Goal: Information Seeking & Learning: Learn about a topic

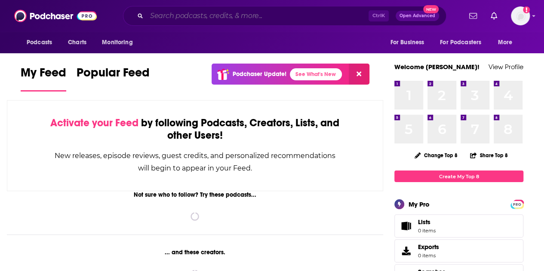
click at [158, 18] on input "Search podcasts, credits, & more..." at bounding box center [258, 16] width 222 height 14
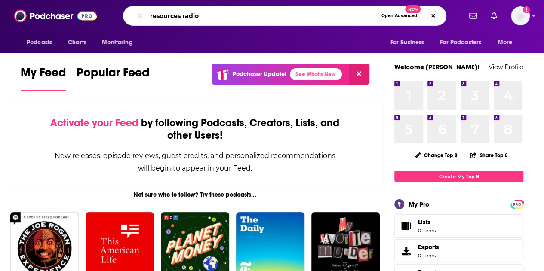
type input "resources radio"
click at [138, 15] on icon "Search podcasts, credits, & more..." at bounding box center [140, 15] width 5 height 5
click at [227, 16] on input "resources radio" at bounding box center [262, 16] width 231 height 14
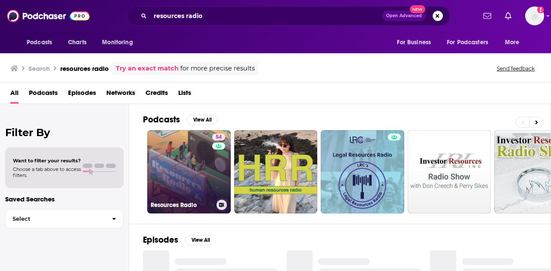
click at [179, 179] on link "54 Resources Radio" at bounding box center [188, 171] width 83 height 83
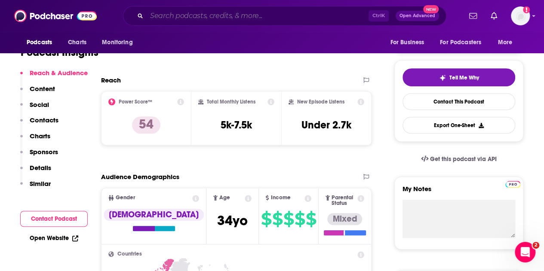
click at [201, 12] on input "Search podcasts, credits, & more..." at bounding box center [258, 16] width 222 height 14
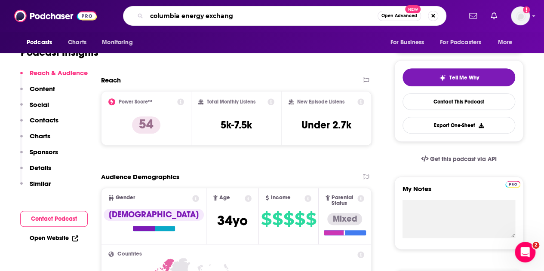
type input "columbia energy exchange"
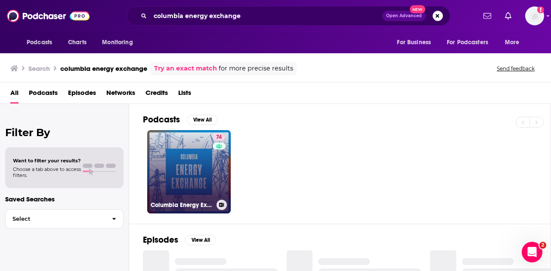
click at [207, 175] on link "74 Columbia Energy Exchange" at bounding box center [188, 171] width 83 height 83
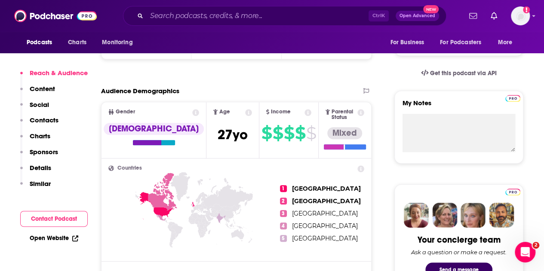
scroll to position [172, 0]
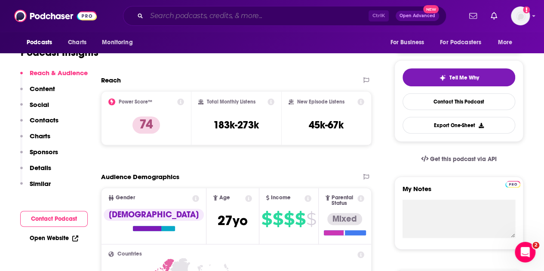
click at [278, 19] on input "Search podcasts, credits, & more..." at bounding box center [258, 16] width 222 height 14
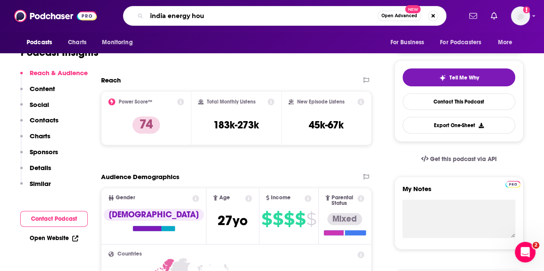
type input "india energy hour"
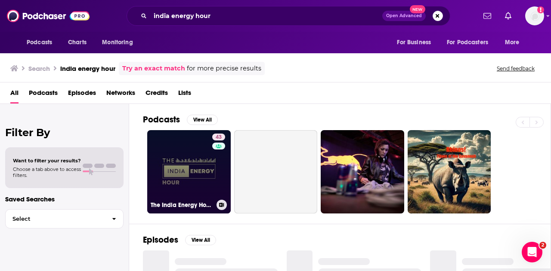
click at [184, 166] on link "43 The India Energy Hour Presented by 101Reporters" at bounding box center [188, 171] width 83 height 83
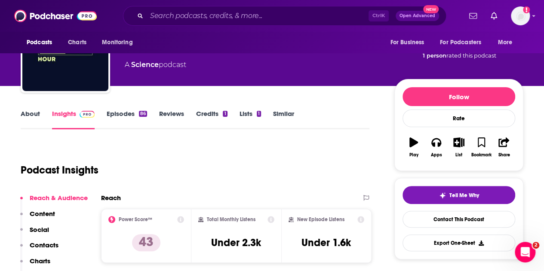
scroll to position [129, 0]
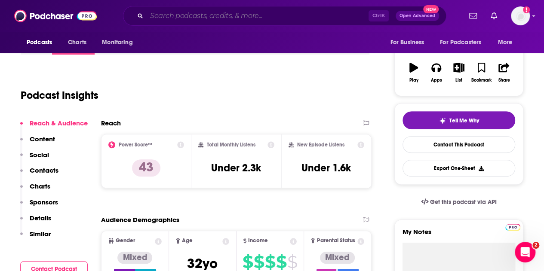
click at [274, 15] on input "Search podcasts, credits, & more..." at bounding box center [258, 16] width 222 height 14
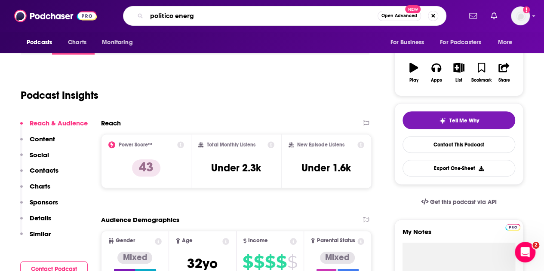
type input "politico energy"
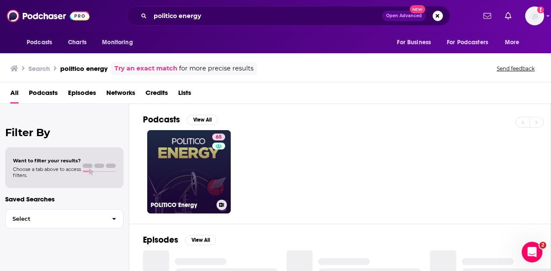
click at [198, 173] on link "65 POLITICO Energy" at bounding box center [188, 171] width 83 height 83
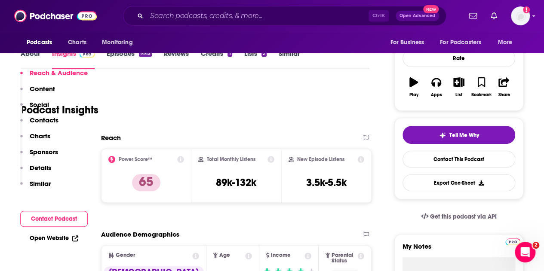
scroll to position [172, 0]
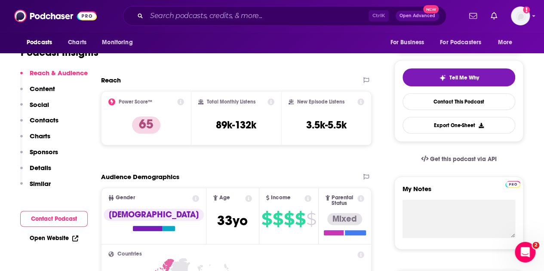
click at [331, 25] on div "Ctrl K Open Advanced New" at bounding box center [284, 16] width 323 height 20
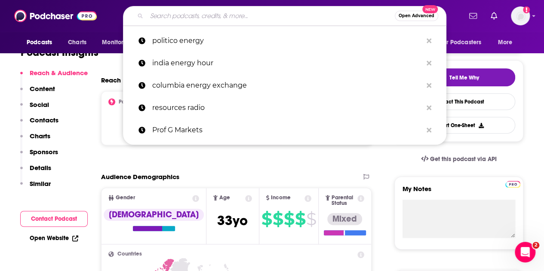
click at [327, 20] on input "Search podcasts, credits, & more..." at bounding box center [271, 16] width 248 height 14
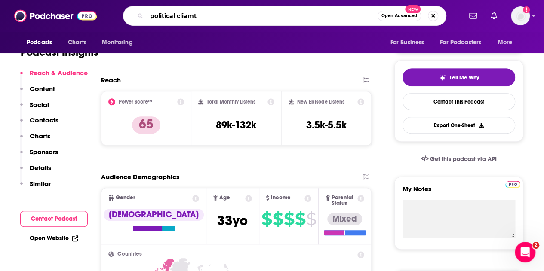
type input "political cliamte"
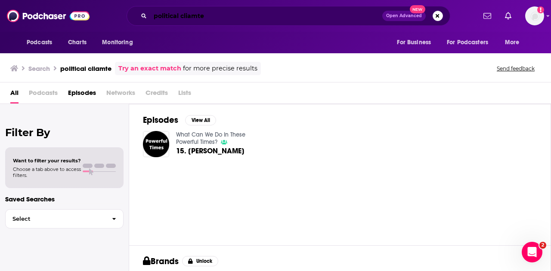
click at [167, 15] on input "political cliamte" at bounding box center [266, 16] width 232 height 14
click at [196, 11] on input "political cliamte" at bounding box center [266, 16] width 232 height 14
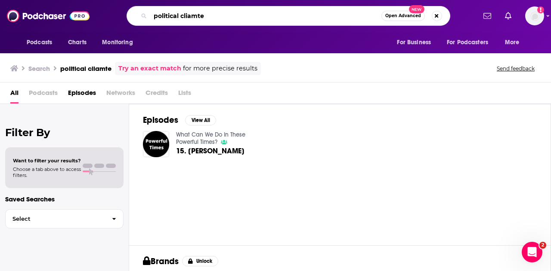
click at [195, 15] on input "political cliamte" at bounding box center [265, 16] width 231 height 14
type input "political climate"
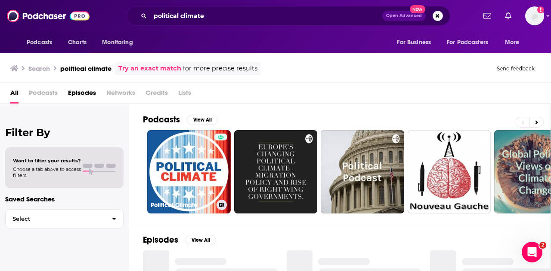
click at [210, 166] on link "Political Climate" at bounding box center [188, 171] width 83 height 83
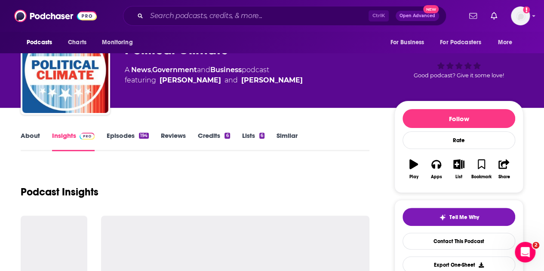
scroll to position [86, 0]
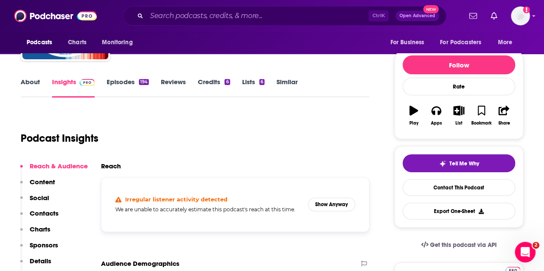
click at [35, 81] on link "About" at bounding box center [30, 88] width 19 height 20
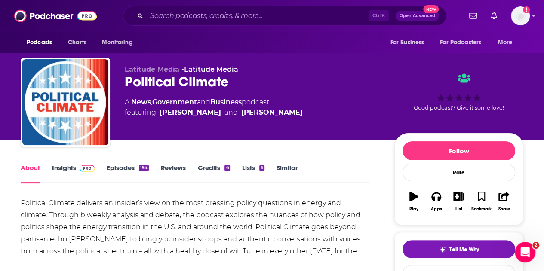
click at [59, 168] on link "Insights" at bounding box center [73, 174] width 43 height 20
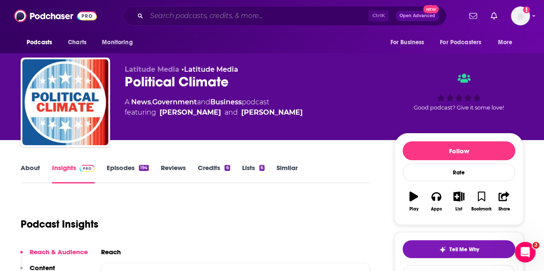
click at [211, 17] on input "Search podcasts, credits, & more..." at bounding box center [258, 16] width 222 height 14
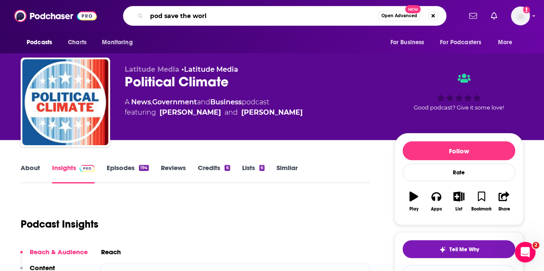
type input "pod save the world"
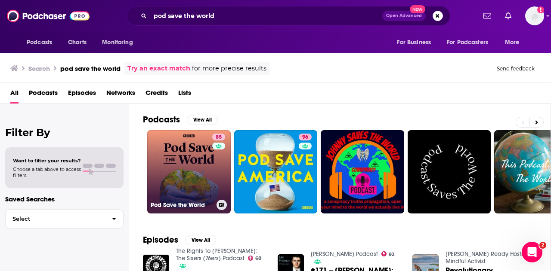
click at [191, 184] on link "85 Pod Save the World" at bounding box center [188, 171] width 83 height 83
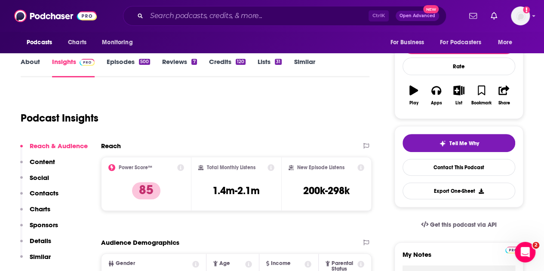
scroll to position [86, 0]
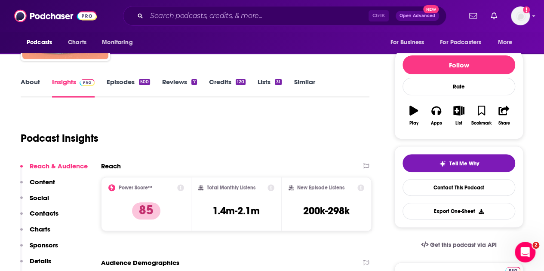
click at [34, 81] on link "About" at bounding box center [30, 88] width 19 height 20
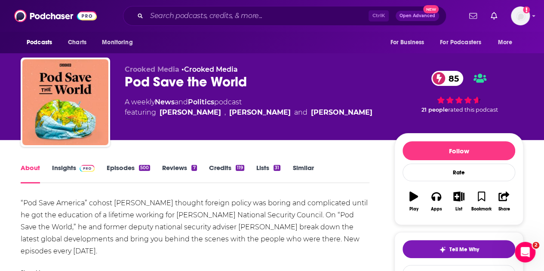
click at [24, 169] on link "About" at bounding box center [30, 174] width 19 height 20
click at [73, 166] on link "Insights" at bounding box center [73, 174] width 43 height 20
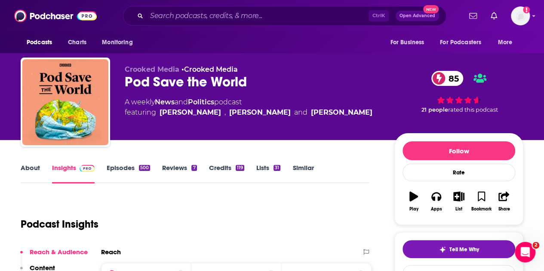
scroll to position [86, 0]
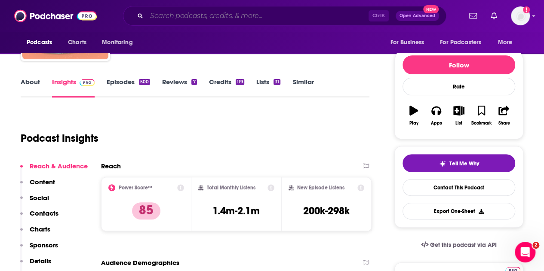
click at [184, 15] on input "Search podcasts, credits, & more..." at bounding box center [258, 16] width 222 height 14
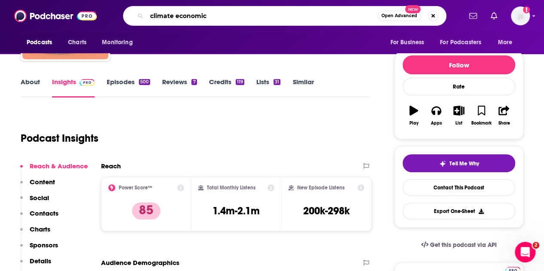
type input "climate economics"
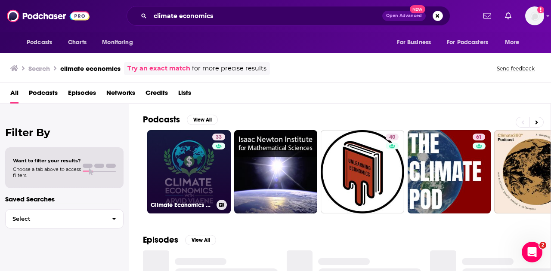
click at [193, 160] on link "33 Climate Economics with [PERSON_NAME]" at bounding box center [188, 171] width 83 height 83
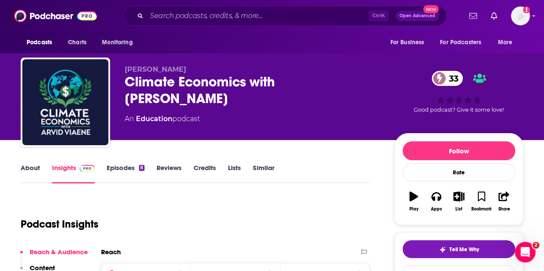
scroll to position [86, 0]
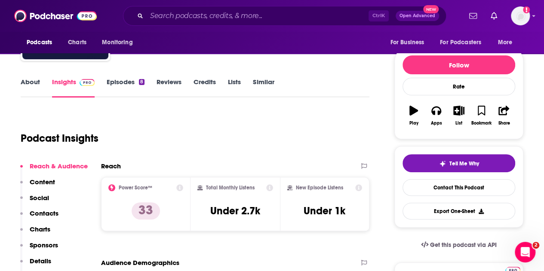
click at [26, 84] on link "About" at bounding box center [30, 88] width 19 height 20
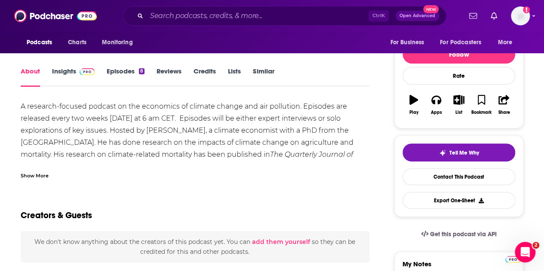
scroll to position [43, 0]
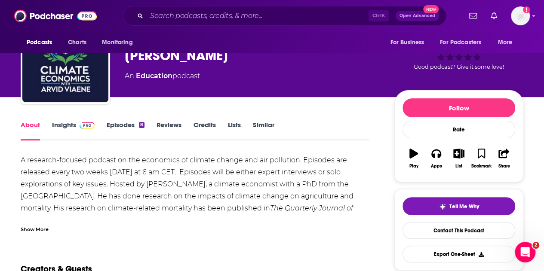
click at [103, 174] on div "A research-focused podcast on the economics of climate change and air pollution…" at bounding box center [195, 196] width 349 height 84
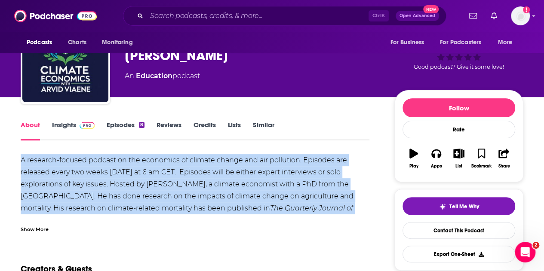
click at [103, 174] on div "A research-focused podcast on the economics of climate change and air pollution…" at bounding box center [195, 196] width 349 height 84
copy div "A research-focused podcast on the economics of climate change and air pollution…"
click at [70, 123] on link "Insights" at bounding box center [73, 131] width 43 height 20
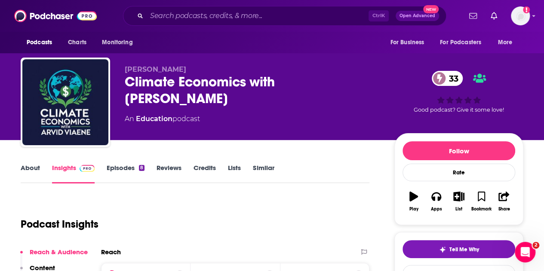
scroll to position [86, 0]
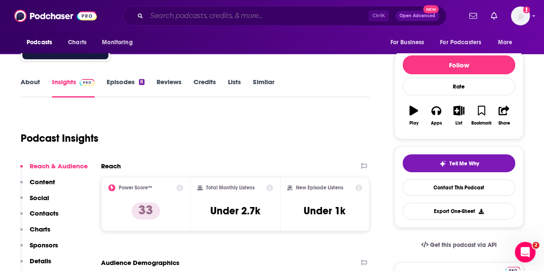
click at [283, 21] on input "Search podcasts, credits, & more..." at bounding box center [258, 16] width 222 height 14
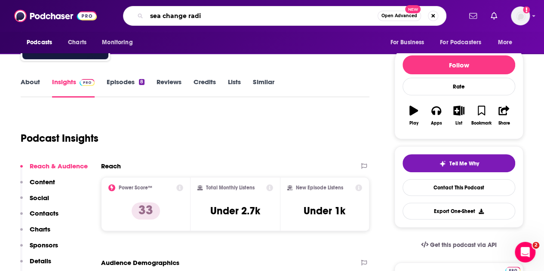
type input "sea change radio"
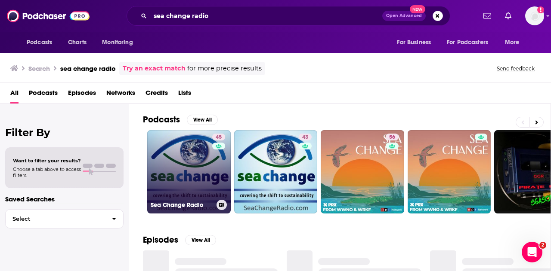
click at [194, 140] on link "45 Sea Change Radio" at bounding box center [188, 171] width 83 height 83
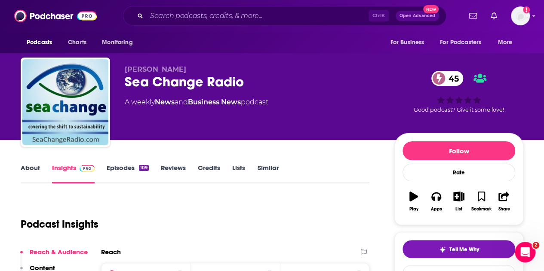
click at [28, 165] on link "About" at bounding box center [30, 174] width 19 height 20
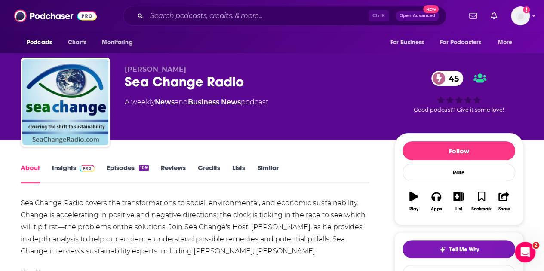
click at [34, 170] on link "About" at bounding box center [30, 174] width 19 height 20
click at [62, 166] on link "Insights" at bounding box center [73, 174] width 43 height 20
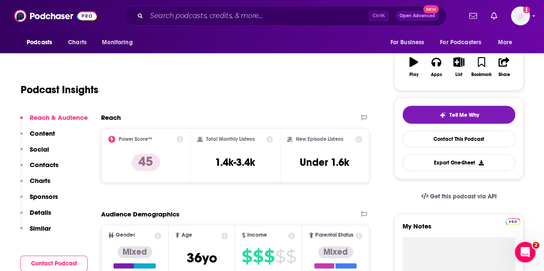
scroll to position [86, 0]
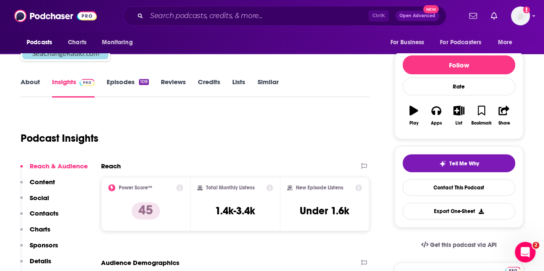
click at [31, 84] on link "About" at bounding box center [30, 88] width 19 height 20
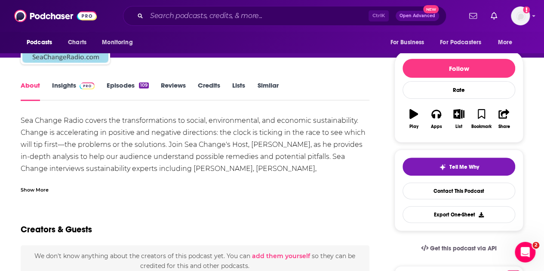
scroll to position [86, 0]
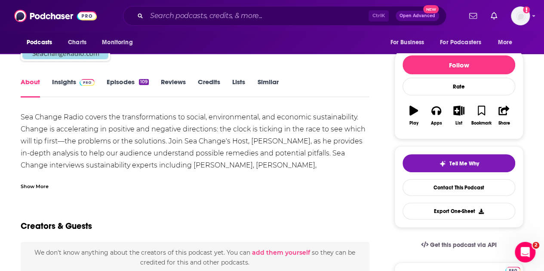
click at [241, 124] on div "Sea Change Radio covers the transformations to social, environmental, and econo…" at bounding box center [195, 153] width 349 height 84
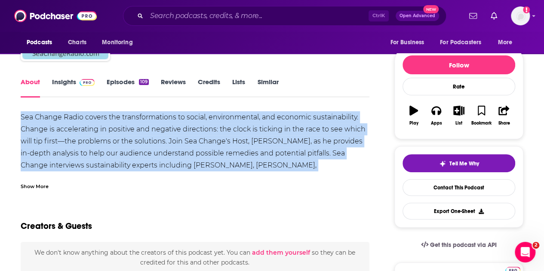
click at [241, 124] on div "Sea Change Radio covers the transformations to social, environmental, and econo…" at bounding box center [195, 153] width 349 height 84
copy div "Sea Change Radio covers the transformations to social, environmental, and econo…"
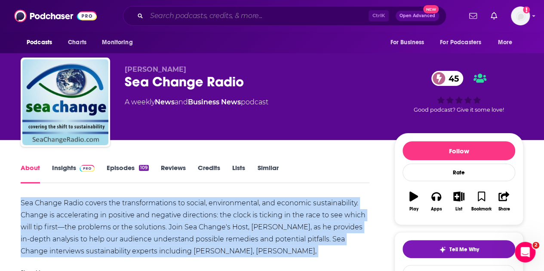
click at [188, 16] on input "Search podcasts, credits, & more..." at bounding box center [258, 16] width 222 height 14
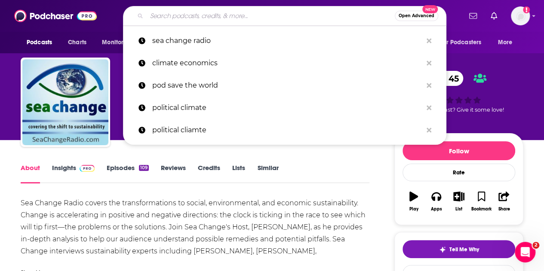
paste input "People Places Planet (Environmental Law Institute)"
type input "People Places Planet (Environmental Law Institute)"
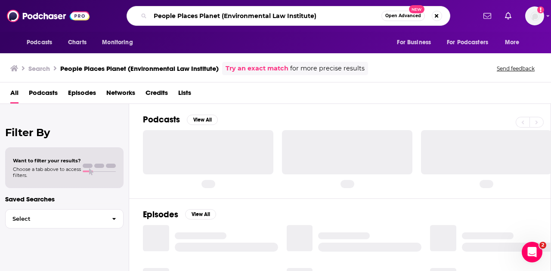
drag, startPoint x: 222, startPoint y: 18, endPoint x: 343, endPoint y: 15, distance: 121.8
click at [343, 15] on input "People Places Planet (Environmental Law Institute)" at bounding box center [265, 16] width 231 height 14
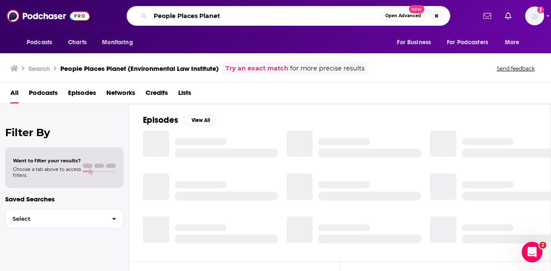
type input "People Places Planet"
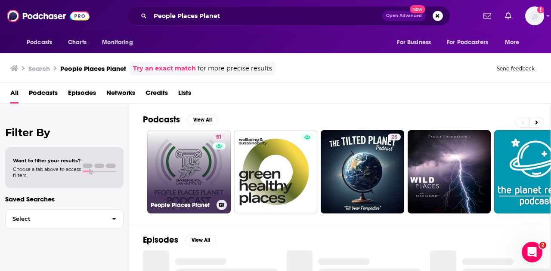
click at [189, 177] on link "51 People Places Planet" at bounding box center [188, 171] width 83 height 83
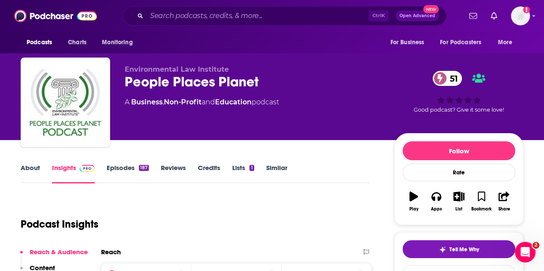
click at [31, 169] on link "About" at bounding box center [30, 174] width 19 height 20
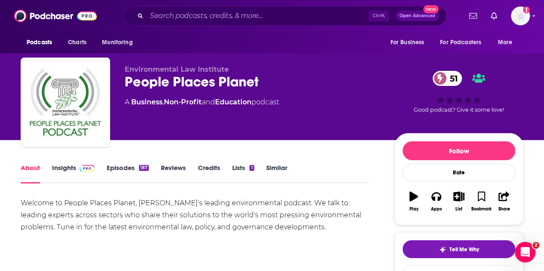
scroll to position [43, 0]
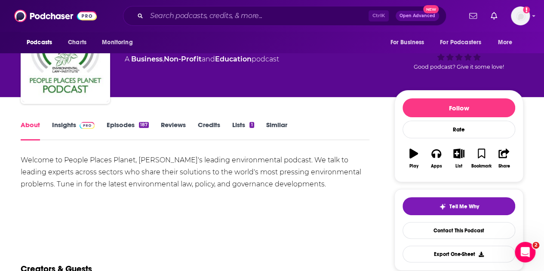
click at [143, 169] on div "Welcome to People Places Planet, [PERSON_NAME]'s leading environmental podcast.…" at bounding box center [195, 172] width 349 height 36
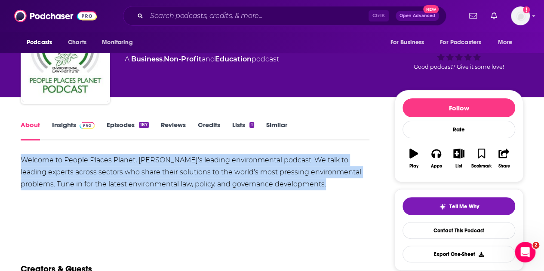
click at [143, 169] on div "Welcome to People Places Planet, [PERSON_NAME]'s leading environmental podcast.…" at bounding box center [195, 172] width 349 height 36
drag, startPoint x: 143, startPoint y: 169, endPoint x: 132, endPoint y: 169, distance: 10.8
click at [143, 169] on div "Welcome to People Places Planet, [PERSON_NAME]'s leading environmental podcast.…" at bounding box center [195, 172] width 349 height 36
click at [188, 162] on div "Welcome to People Places Planet, [PERSON_NAME]'s leading environmental podcast.…" at bounding box center [195, 172] width 349 height 36
drag, startPoint x: 19, startPoint y: 155, endPoint x: 306, endPoint y: 183, distance: 287.8
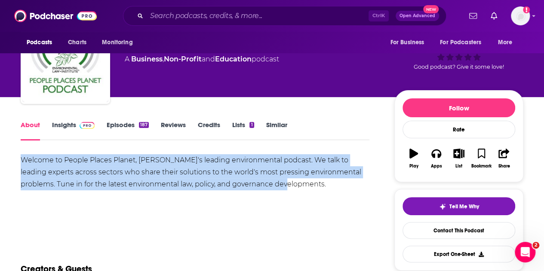
copy div "Welcome to People Places Planet, [PERSON_NAME]'s leading environmental podcast.…"
click at [34, 126] on link "About" at bounding box center [30, 131] width 19 height 20
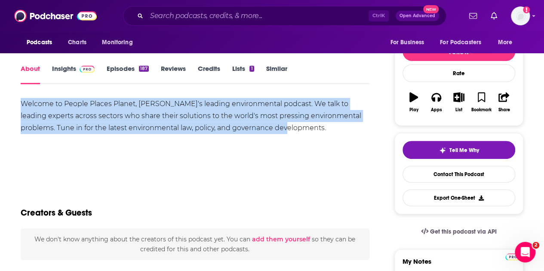
scroll to position [86, 0]
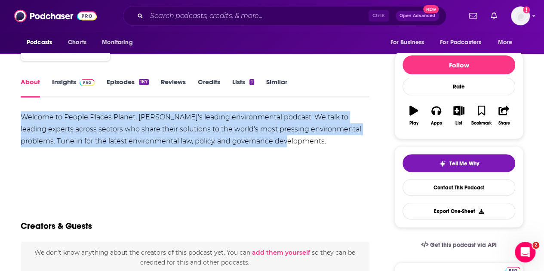
click at [59, 87] on link "Insights" at bounding box center [73, 88] width 43 height 20
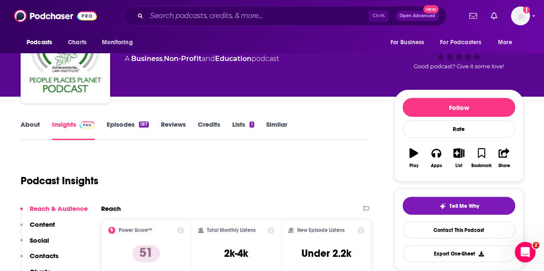
scroll to position [86, 0]
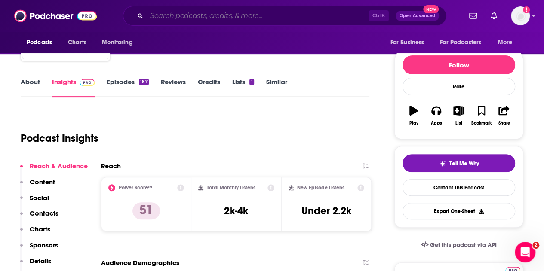
click at [217, 13] on input "Search podcasts, credits, & more..." at bounding box center [258, 16] width 222 height 14
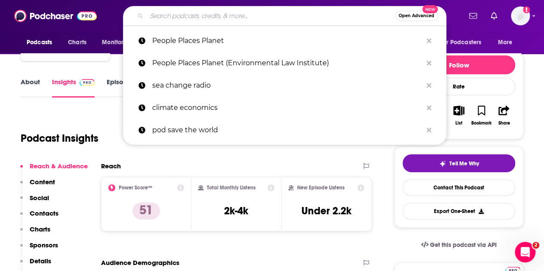
paste input "Catalyst with [PERSON_NAME]"
type input "Catalyst with [PERSON_NAME]"
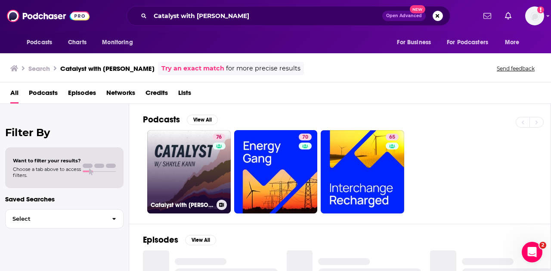
click at [185, 165] on link "76 Catalyst with [PERSON_NAME]" at bounding box center [188, 171] width 83 height 83
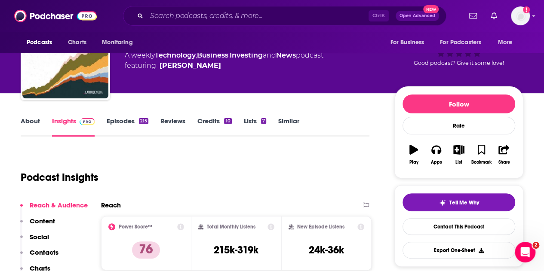
scroll to position [43, 0]
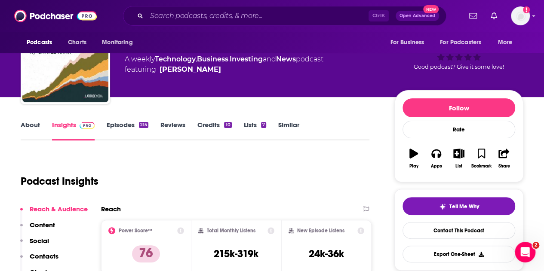
click at [28, 125] on link "About" at bounding box center [30, 131] width 19 height 20
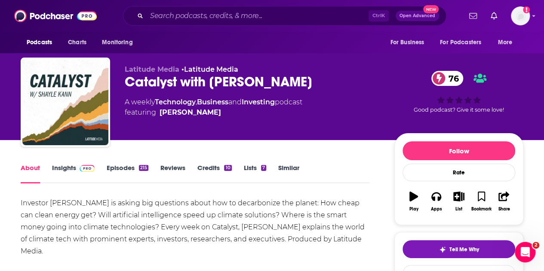
click at [154, 217] on div "Investor [PERSON_NAME] is asking big questions about how to decarbonize the pla…" at bounding box center [195, 227] width 349 height 60
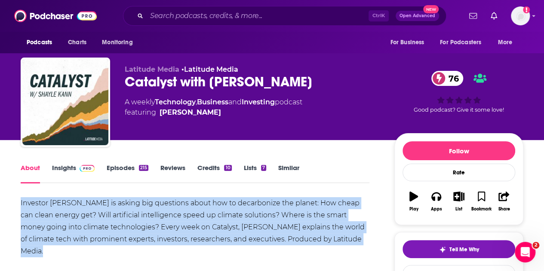
click at [154, 217] on div "Investor [PERSON_NAME] is asking big questions about how to decarbonize the pla…" at bounding box center [195, 227] width 349 height 60
copy div "Investor [PERSON_NAME] is asking big questions about how to decarbonize the pla…"
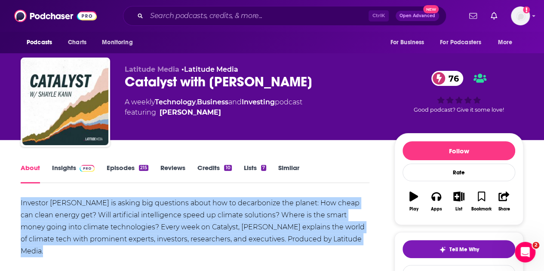
scroll to position [43, 0]
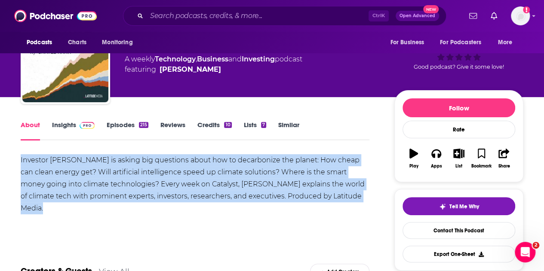
click at [68, 127] on link "Insights" at bounding box center [73, 131] width 43 height 20
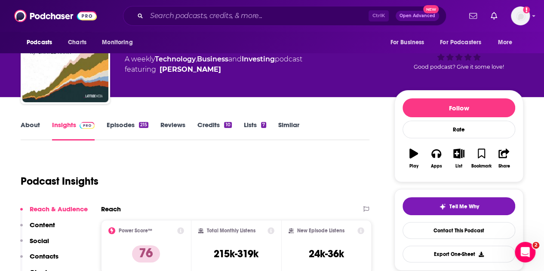
scroll to position [86, 0]
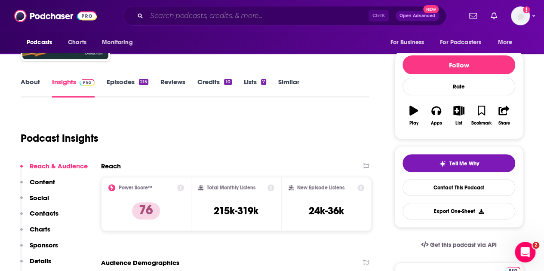
click at [204, 13] on input "Search podcasts, credits, & more..." at bounding box center [258, 16] width 222 height 14
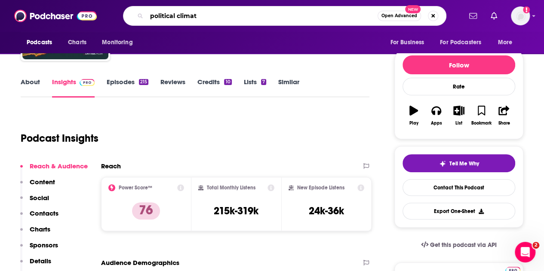
type input "political climate"
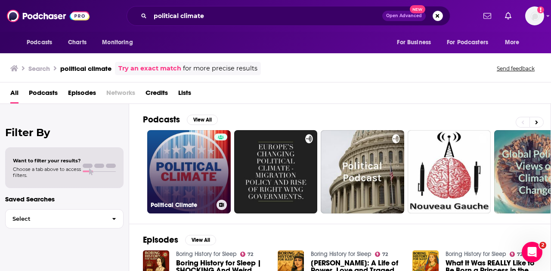
click at [174, 187] on link "Political Climate" at bounding box center [188, 171] width 83 height 83
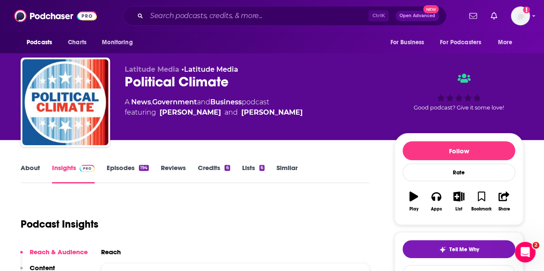
click at [31, 170] on link "About" at bounding box center [30, 174] width 19 height 20
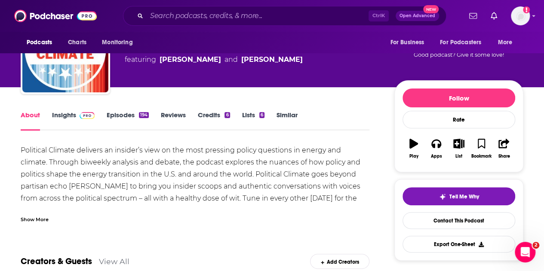
scroll to position [86, 0]
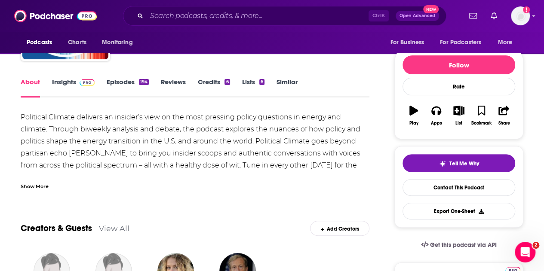
click at [92, 146] on div "Political Climate delivers an insider’s view on the most pressing policy questi…" at bounding box center [195, 153] width 349 height 84
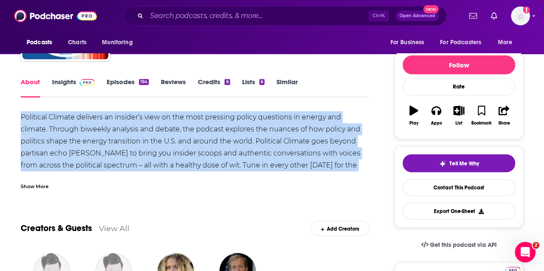
click at [92, 146] on div "Political Climate delivers an insider’s view on the most pressing policy questi…" at bounding box center [195, 153] width 349 height 84
copy div "Political Climate delivers an insider’s view on the most pressing policy questi…"
click at [199, 19] on input "Search podcasts, credits, & more..." at bounding box center [258, 16] width 222 height 14
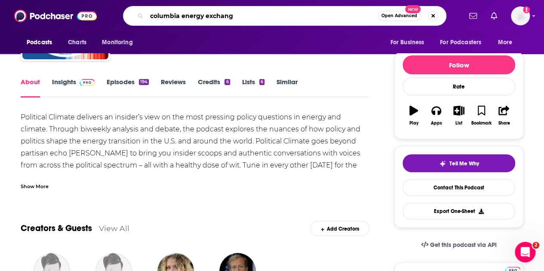
type input "columbia energy exchange"
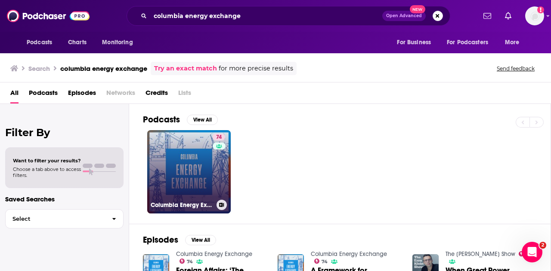
click at [199, 155] on link "74 Columbia Energy Exchange" at bounding box center [188, 171] width 83 height 83
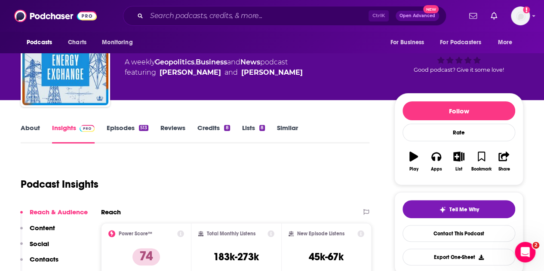
scroll to position [86, 0]
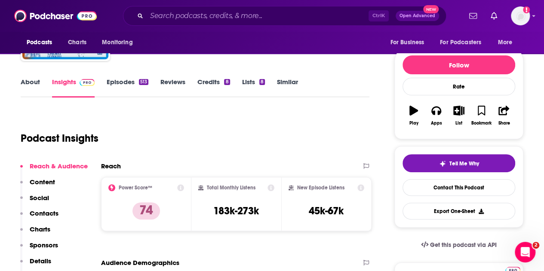
click at [25, 80] on link "About" at bounding box center [30, 88] width 19 height 20
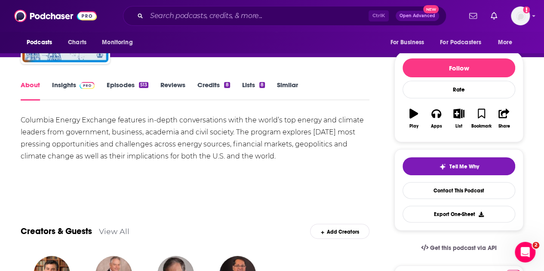
scroll to position [86, 0]
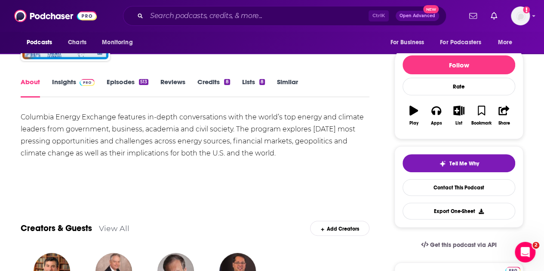
click at [123, 121] on div "Columbia Energy Exchange features in-depth conversations with the world’s top e…" at bounding box center [195, 135] width 349 height 48
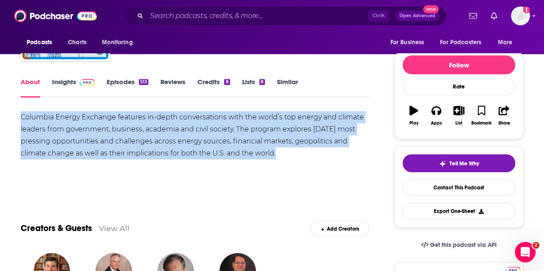
click at [123, 121] on div "Columbia Energy Exchange features in-depth conversations with the world’s top e…" at bounding box center [195, 135] width 349 height 48
copy div "Columbia Energy Exchange features in-depth conversations with the world’s top e…"
click at [206, 16] on input "Search podcasts, credits, & more..." at bounding box center [258, 16] width 222 height 14
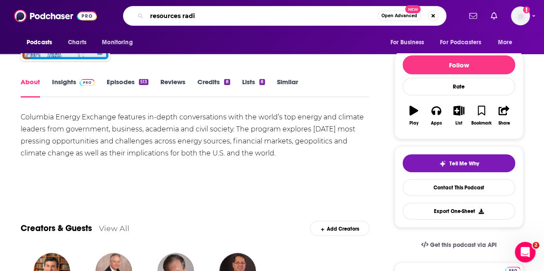
type input "resources radio"
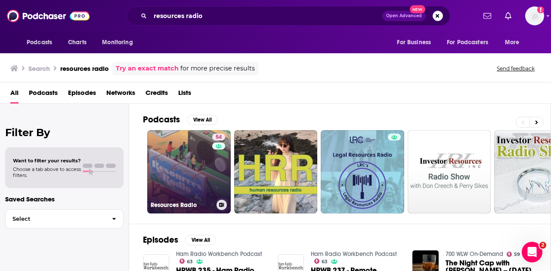
click at [220, 172] on div "54" at bounding box center [219, 167] width 15 height 66
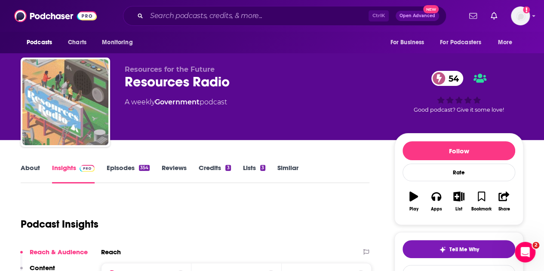
click at [37, 168] on link "About" at bounding box center [30, 174] width 19 height 20
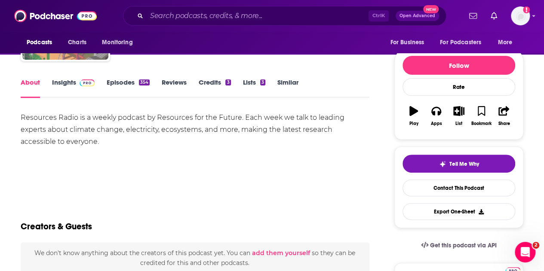
scroll to position [86, 0]
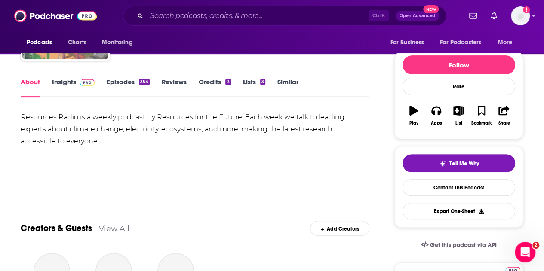
click at [65, 127] on div "Resources Radio is a weekly podcast by Resources for the Future. Each week we t…" at bounding box center [195, 129] width 349 height 36
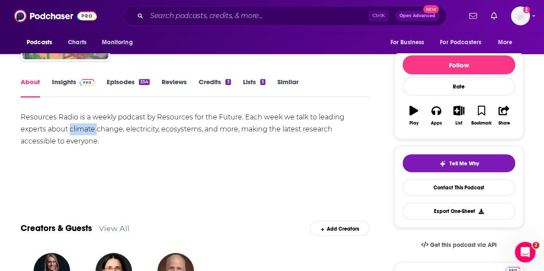
click at [65, 127] on div "Resources Radio is a weekly podcast by Resources for the Future. Each week we t…" at bounding box center [195, 129] width 349 height 36
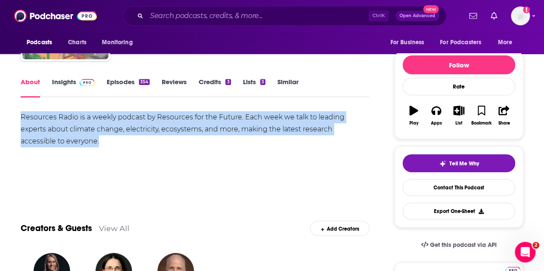
click at [65, 127] on div "Resources Radio is a weekly podcast by Resources for the Future. Each week we t…" at bounding box center [195, 129] width 349 height 36
copy div "Resources Radio is a weekly podcast by Resources for the Future. Each week we t…"
click at [223, 18] on input "Search podcasts, credits, & more..." at bounding box center [258, 16] width 222 height 14
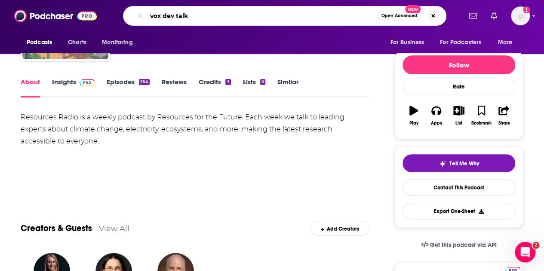
type input "vox dev talks"
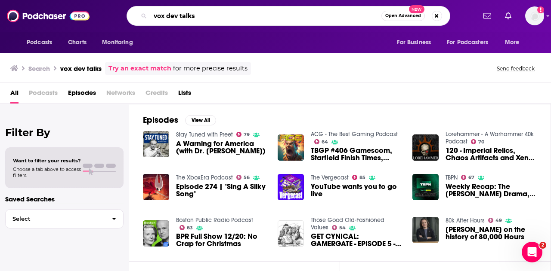
click at [189, 16] on input "vox dev talks" at bounding box center [265, 16] width 231 height 14
type input "vox dev"
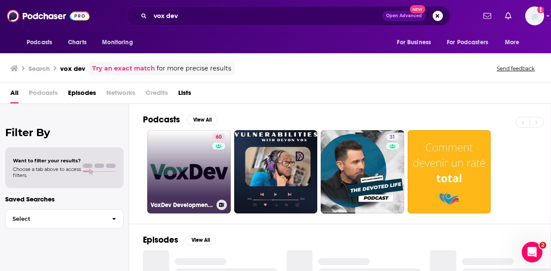
click at [206, 157] on link "60 VoxDev Development Economics" at bounding box center [188, 171] width 83 height 83
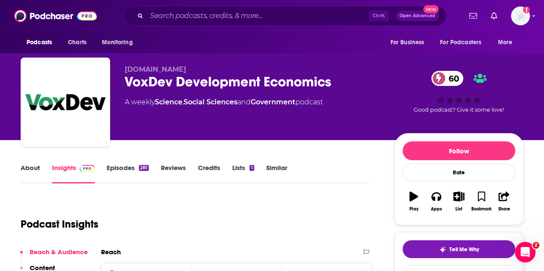
scroll to position [43, 0]
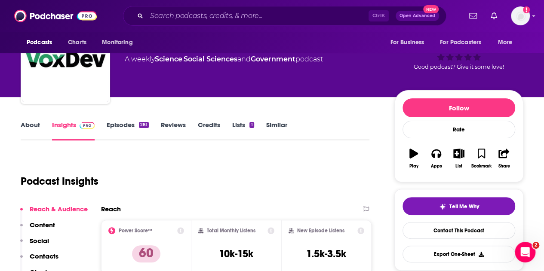
click at [35, 125] on link "About" at bounding box center [30, 131] width 19 height 20
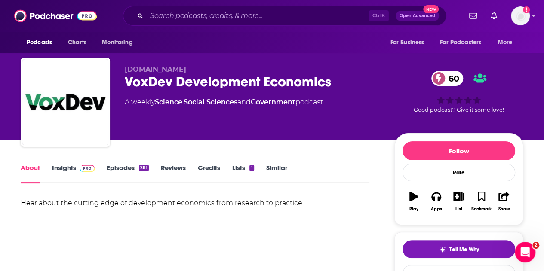
click at [27, 167] on link "About" at bounding box center [30, 174] width 19 height 20
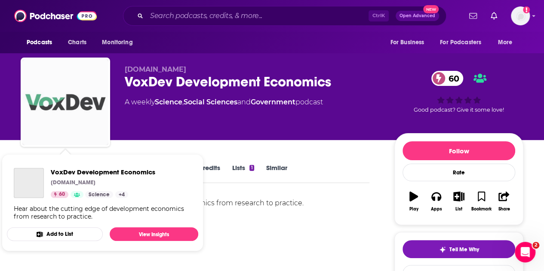
click at [46, 96] on img "VoxDev Development Economics" at bounding box center [65, 102] width 86 height 86
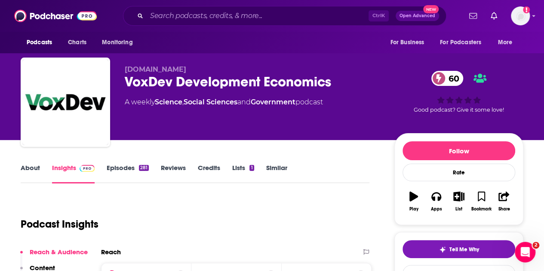
click at [32, 165] on link "About" at bounding box center [30, 174] width 19 height 20
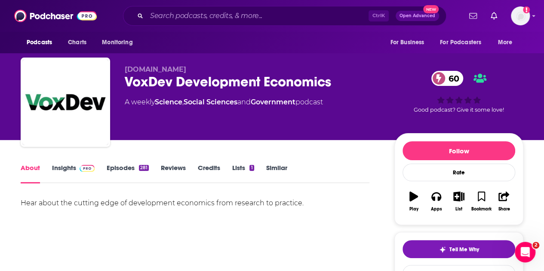
click at [125, 171] on link "Episodes 281" at bounding box center [128, 174] width 42 height 20
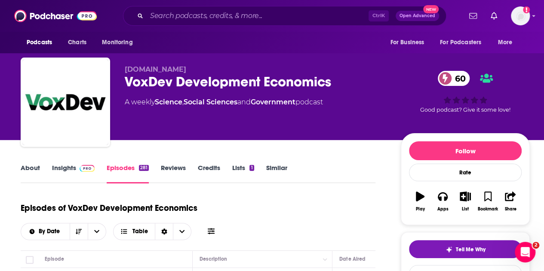
click at [35, 173] on link "About" at bounding box center [30, 174] width 19 height 20
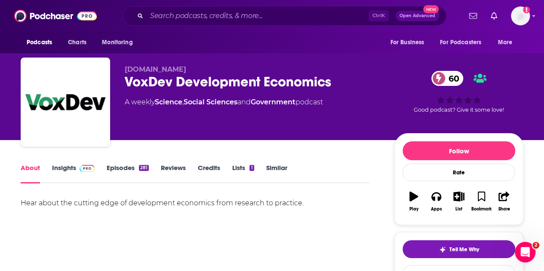
click at [115, 172] on link "Episodes 281" at bounding box center [128, 174] width 42 height 20
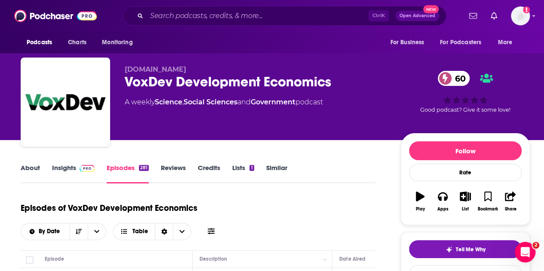
click at [59, 172] on link "Insights" at bounding box center [73, 174] width 43 height 20
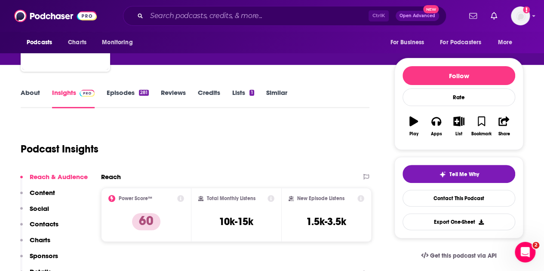
scroll to position [86, 0]
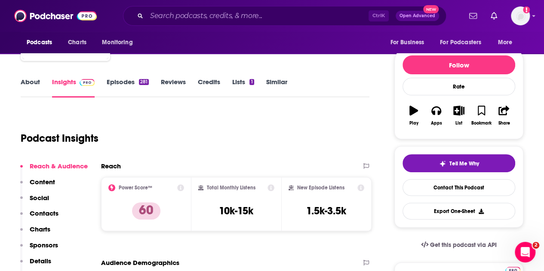
click at [23, 83] on link "About" at bounding box center [30, 88] width 19 height 20
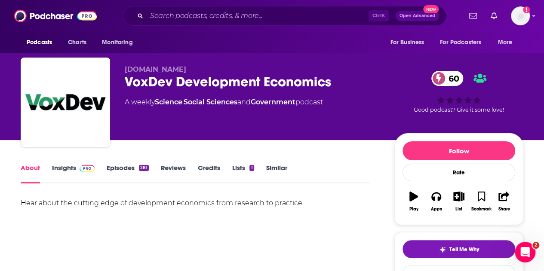
scroll to position [43, 0]
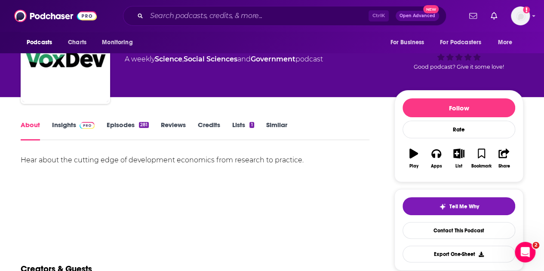
click at [132, 157] on div "Hear about the cutting edge of development economics from research to practice." at bounding box center [195, 160] width 349 height 12
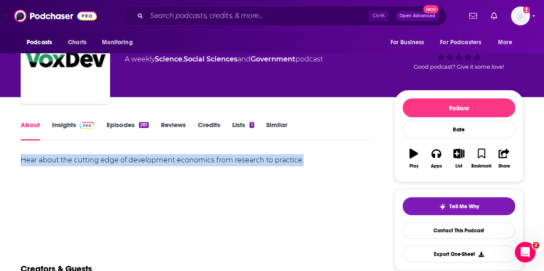
click at [132, 157] on div "Hear about the cutting edge of development economics from research to practice." at bounding box center [195, 160] width 349 height 12
copy div "Hear about the cutting edge of development economics from research to practice."
click at [58, 130] on link "Insights" at bounding box center [73, 131] width 43 height 20
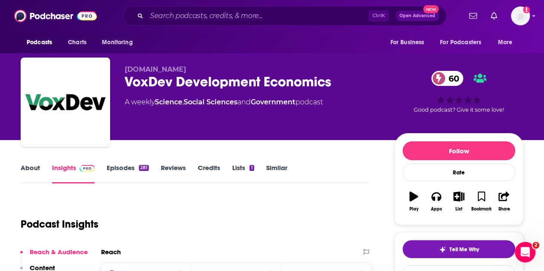
scroll to position [86, 0]
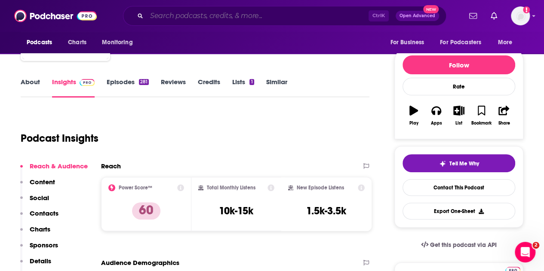
click at [213, 16] on input "Search podcasts, credits, & more..." at bounding box center [258, 16] width 222 height 14
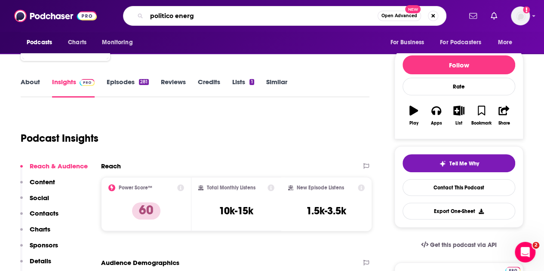
type input "politico energy"
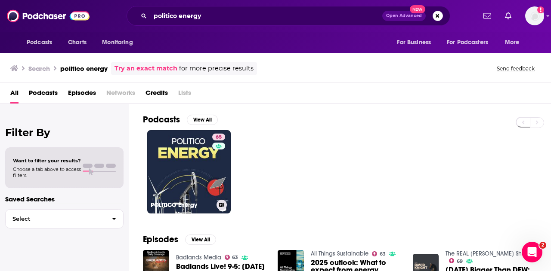
click at [200, 150] on link "65 POLITICO Energy" at bounding box center [188, 171] width 83 height 83
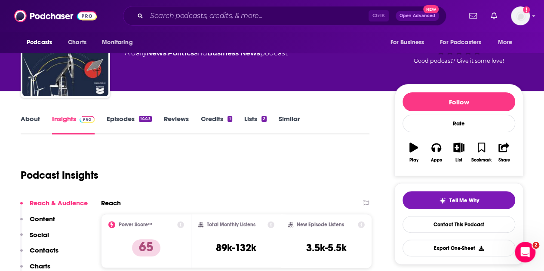
scroll to position [86, 0]
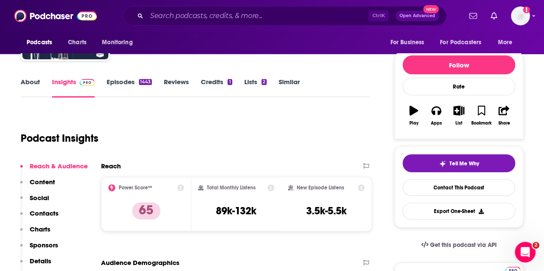
click at [28, 87] on link "About" at bounding box center [30, 88] width 19 height 20
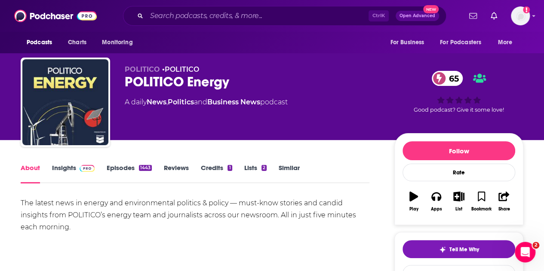
click at [160, 204] on div "The latest news in energy and environmental politics & policy — must-know stori…" at bounding box center [195, 215] width 349 height 36
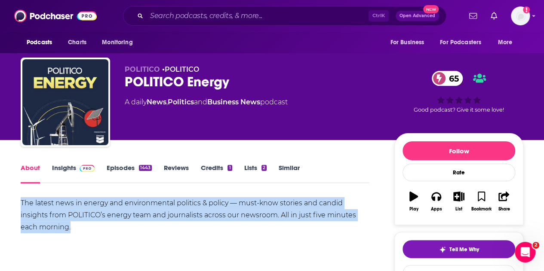
click at [160, 204] on div "The latest news in energy and environmental politics & policy — must-know stori…" at bounding box center [195, 215] width 349 height 36
copy div "The latest news in energy and environmental politics & policy — must-know stori…"
click at [209, 15] on input "Search podcasts, credits, & more..." at bounding box center [258, 16] width 222 height 14
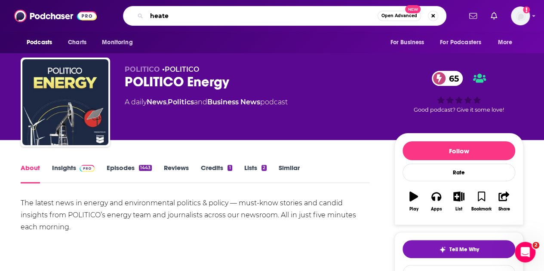
type input "heated"
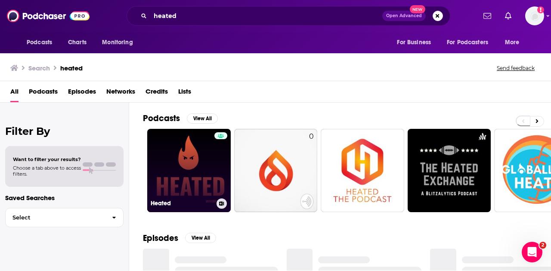
click at [189, 169] on link "Heated" at bounding box center [188, 170] width 83 height 83
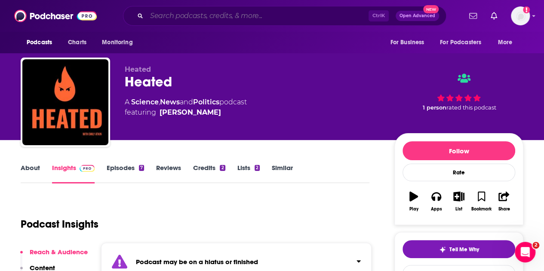
click at [226, 16] on input "Search podcasts, credits, & more..." at bounding box center [258, 16] width 222 height 14
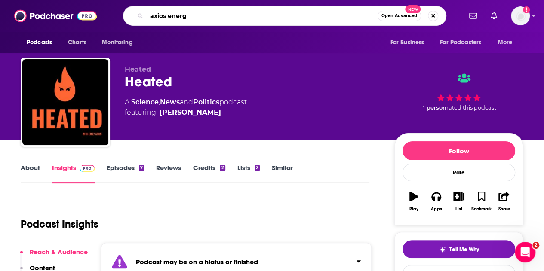
type input "axios energy"
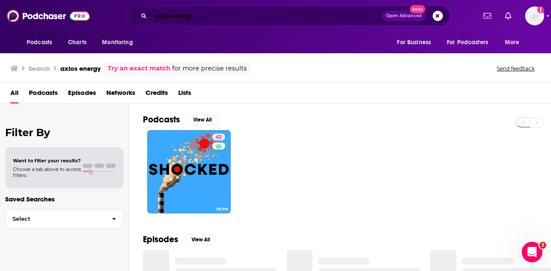
click at [187, 16] on input "axios energy" at bounding box center [266, 16] width 232 height 14
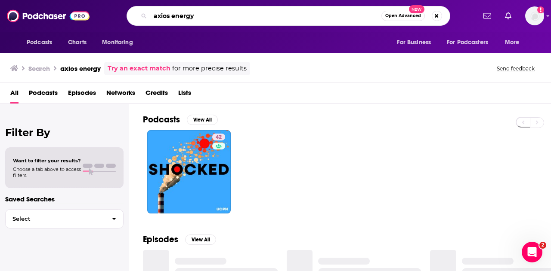
click at [187, 16] on input "axios energy" at bounding box center [265, 16] width 231 height 14
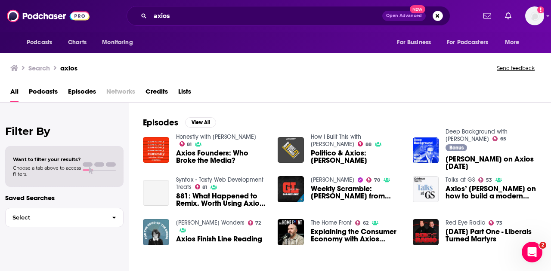
scroll to position [129, 0]
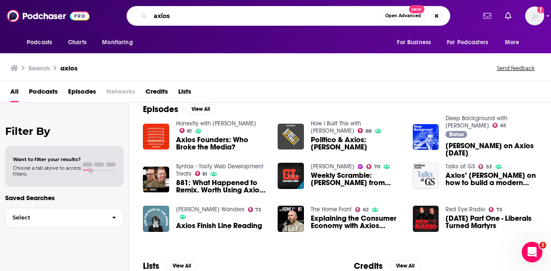
click at [231, 19] on input "axios" at bounding box center [265, 16] width 231 height 14
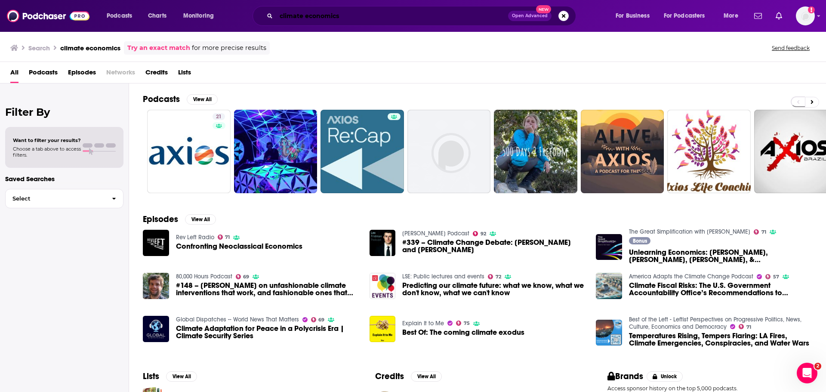
click at [302, 16] on input "climate economics" at bounding box center [392, 16] width 232 height 14
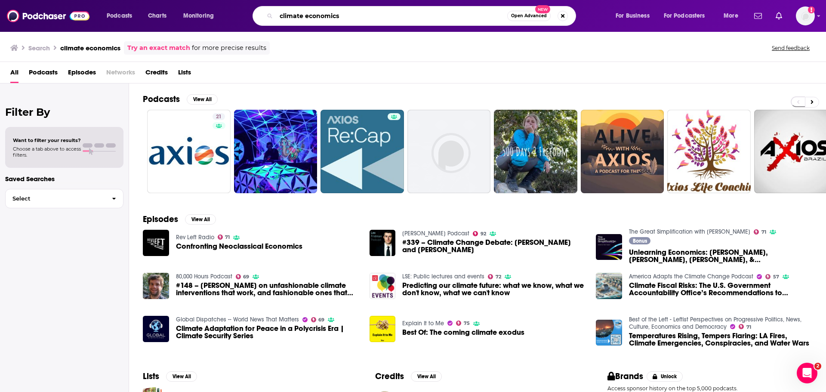
click at [302, 16] on input "climate economics" at bounding box center [391, 16] width 231 height 14
type input "greenomics"
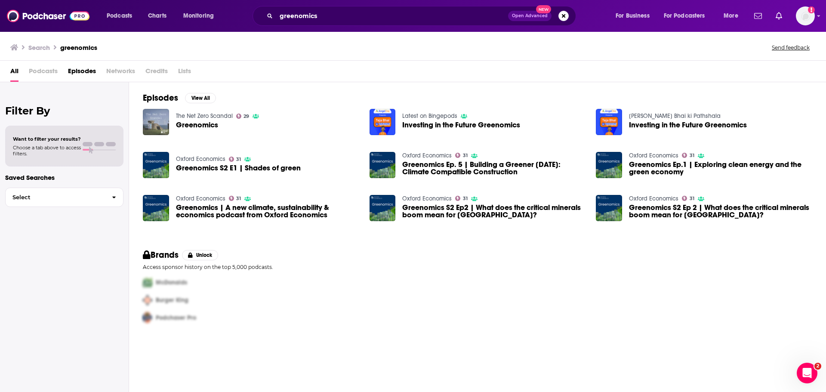
click at [159, 123] on img "Greenomics" at bounding box center [156, 122] width 26 height 26
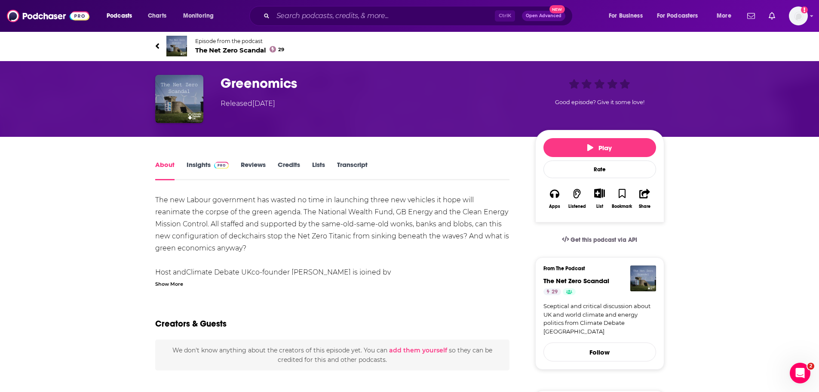
click at [198, 161] on link "Insights" at bounding box center [208, 170] width 43 height 20
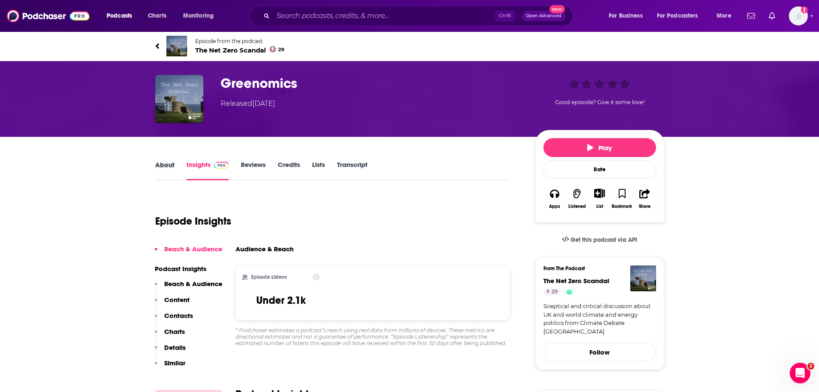
click at [176, 165] on div "About" at bounding box center [170, 170] width 31 height 20
click at [171, 165] on link "About" at bounding box center [164, 170] width 19 height 20
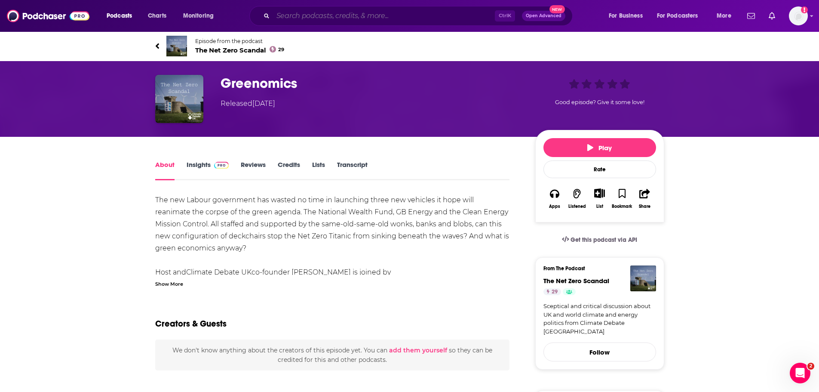
click at [330, 14] on input "Search podcasts, credits, & more..." at bounding box center [384, 16] width 222 height 14
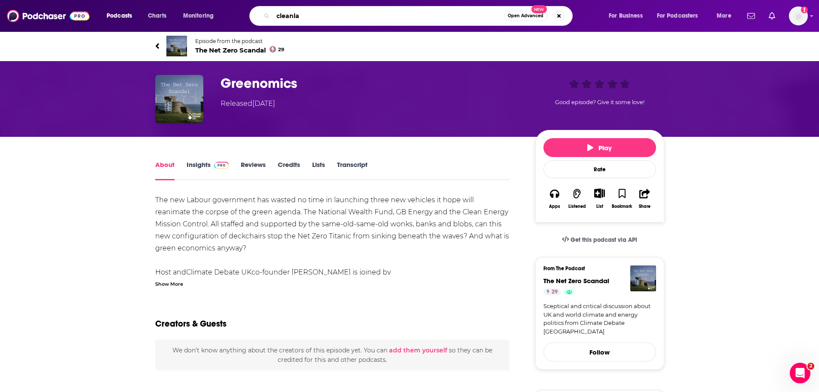
type input "cleanlaw"
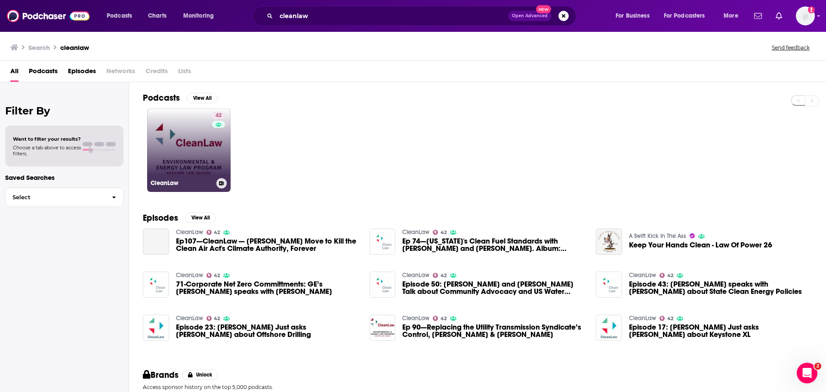
click at [179, 129] on link "42 CleanLaw" at bounding box center [188, 149] width 83 height 83
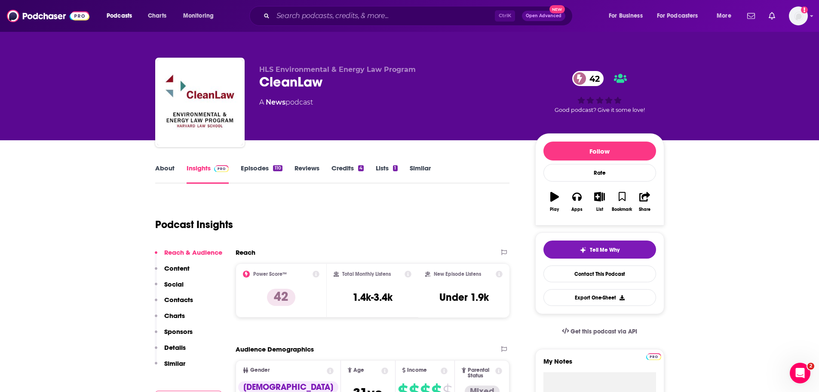
click at [168, 169] on link "About" at bounding box center [164, 174] width 19 height 20
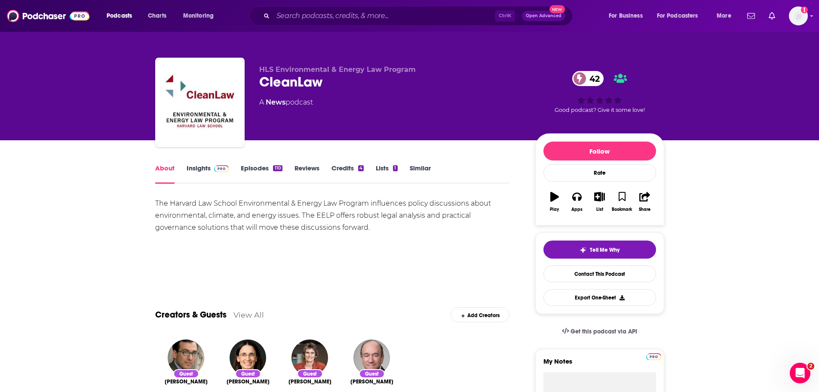
click at [197, 219] on div "The Harvard Law School Environmental & Energy Law Program influences policy dis…" at bounding box center [332, 215] width 355 height 36
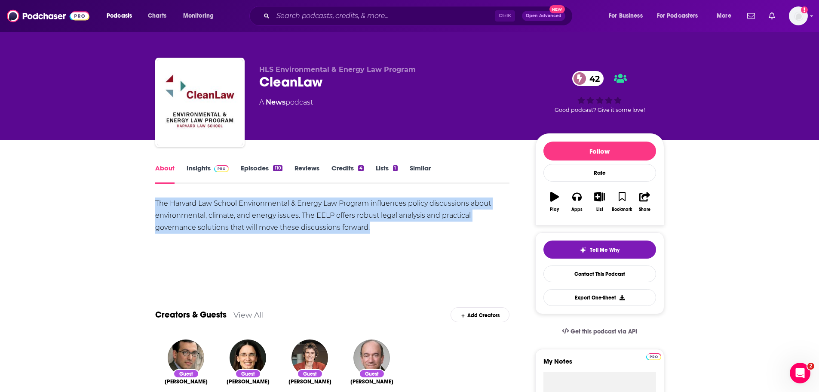
click at [197, 219] on div "The Harvard Law School Environmental & Energy Law Program influences policy dis…" at bounding box center [332, 215] width 355 height 36
copy div "The Harvard Law School Environmental & Energy Law Program influences policy dis…"
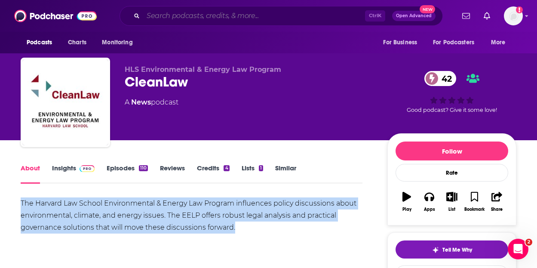
click at [309, 12] on input "Search podcasts, credits, & more..." at bounding box center [254, 16] width 222 height 14
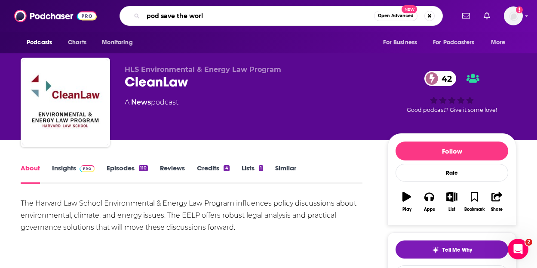
type input "pod save the world"
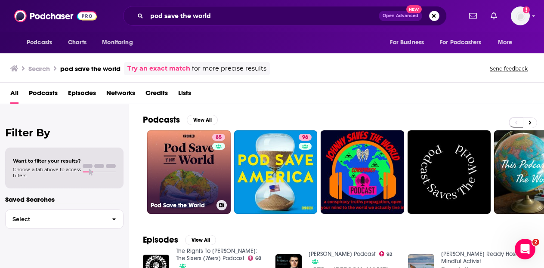
click at [182, 174] on link "85 Pod Save the World" at bounding box center [188, 171] width 83 height 83
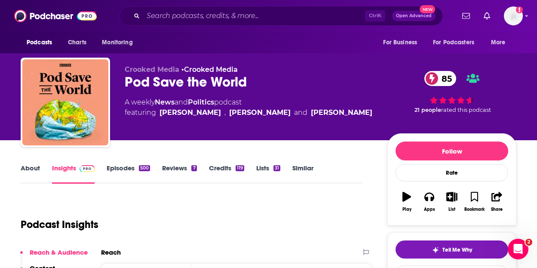
click at [32, 166] on link "About" at bounding box center [30, 174] width 19 height 20
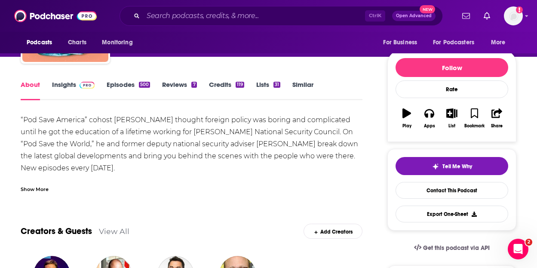
scroll to position [86, 0]
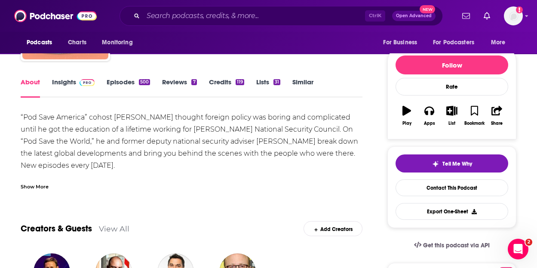
click at [141, 130] on div "“Pod Save America” cohost Tommy Vietor thought foreign policy was boring and co…" at bounding box center [192, 171] width 342 height 120
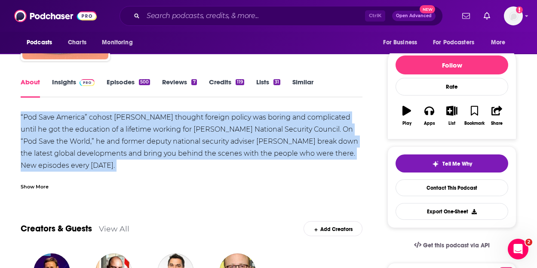
click at [141, 130] on div "“Pod Save America” cohost Tommy Vietor thought foreign policy was boring and co…" at bounding box center [192, 171] width 342 height 120
copy div "“Pod Save America” cohost [PERSON_NAME] thought foreign policy was boring and c…"
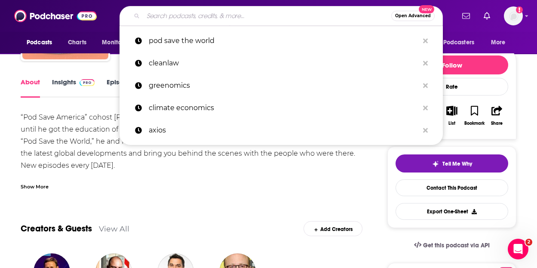
click at [251, 18] on input "Search podcasts, credits, & more..." at bounding box center [267, 16] width 248 height 14
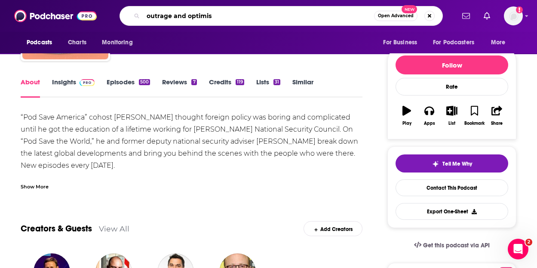
type input "outrage and optimism"
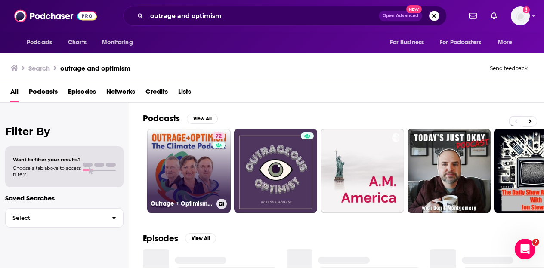
click at [181, 180] on link "72 Outrage + Optimism: The Climate Podcast" at bounding box center [188, 170] width 83 height 83
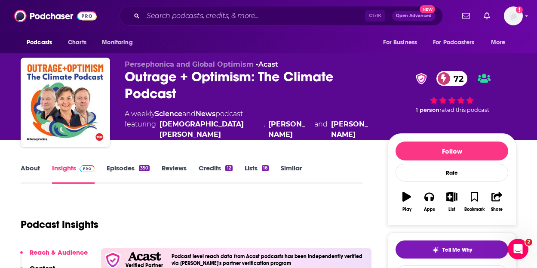
click at [30, 164] on link "About" at bounding box center [30, 174] width 19 height 20
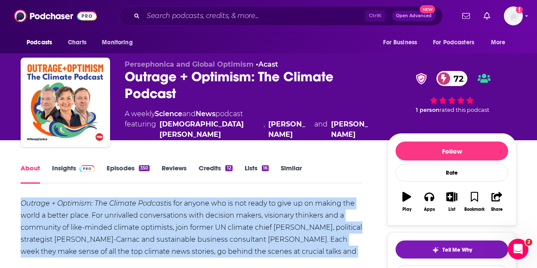
copy div "Outrage + Optimism: The Climate Podcast is for anyone who is not ready to give …"
click at [309, 14] on input "Search podcasts, credits, & more..." at bounding box center [254, 16] width 222 height 14
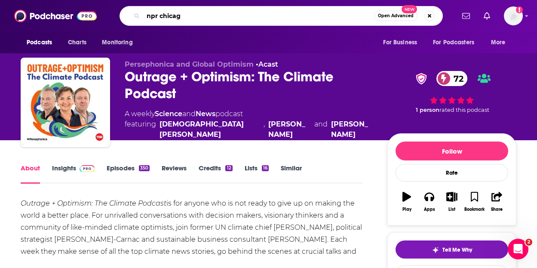
type input "npr chicago"
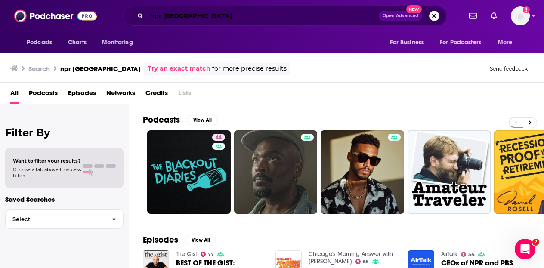
click at [213, 17] on input "npr chicago" at bounding box center [263, 16] width 232 height 14
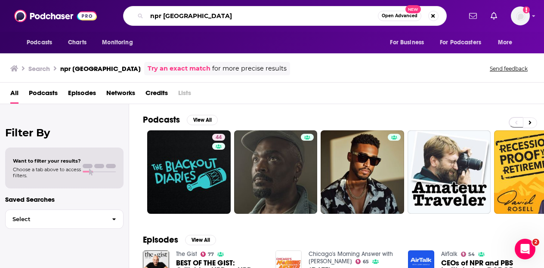
click at [213, 17] on input "npr chicago" at bounding box center [262, 16] width 231 height 14
paste input "Reset with Sasha-Ann Simons"
type input "Reset with Sasha-Ann Simons"
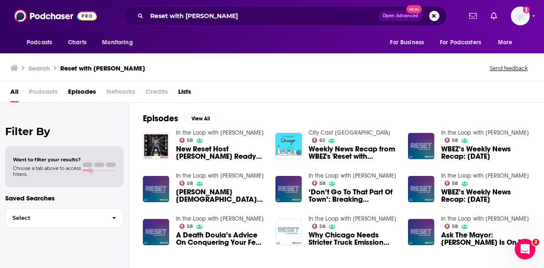
click at [291, 136] on img "Weekly News Recap from WBEZ's 'Reset with Sasha-Ann Simons'" at bounding box center [288, 146] width 26 height 26
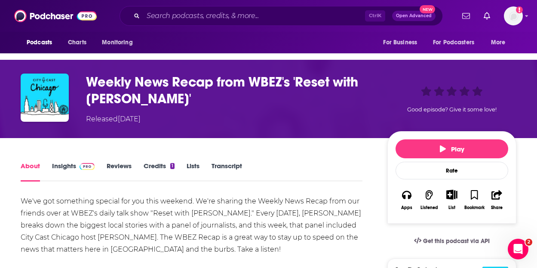
scroll to position [43, 0]
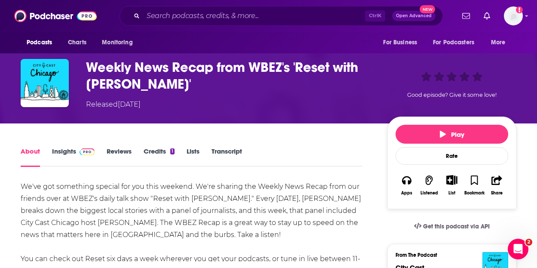
click at [110, 68] on h1 "Weekly News Recap from WBEZ's 'Reset with Sasha-Ann Simons'" at bounding box center [230, 76] width 288 height 34
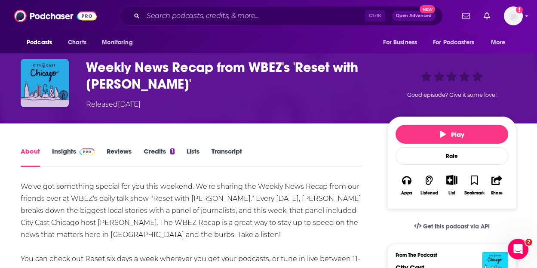
click at [64, 71] on img "Weekly News Recap from WBEZ's 'Reset with Sasha-Ann Simons'" at bounding box center [45, 83] width 48 height 48
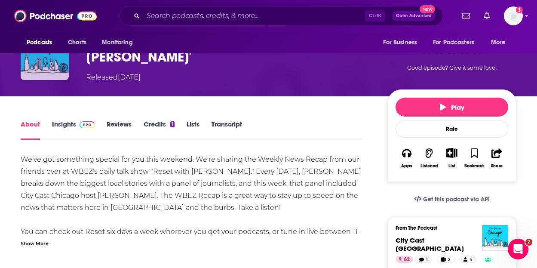
scroll to position [86, 0]
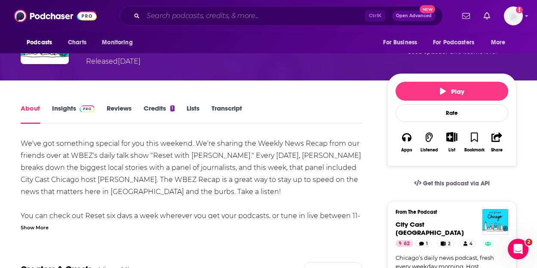
click at [211, 13] on input "Search podcasts, credits, & more..." at bounding box center [254, 16] width 222 height 14
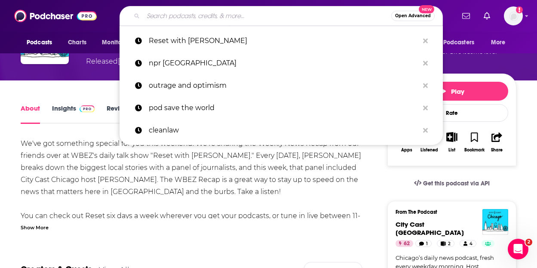
paste input "Reset with Sasha-Ann Simons"
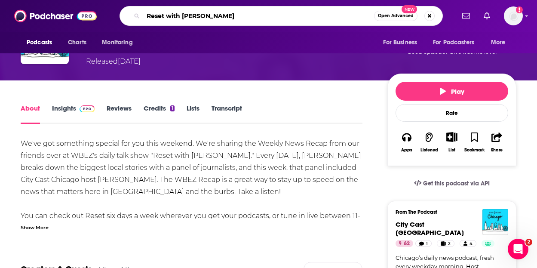
type input "Sasha-Ann Simons"
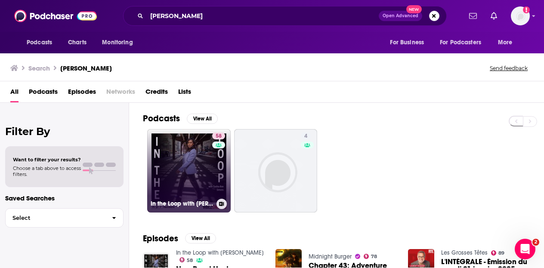
click at [179, 177] on link "58 In the Loop with Sasha-Ann Simons" at bounding box center [188, 170] width 83 height 83
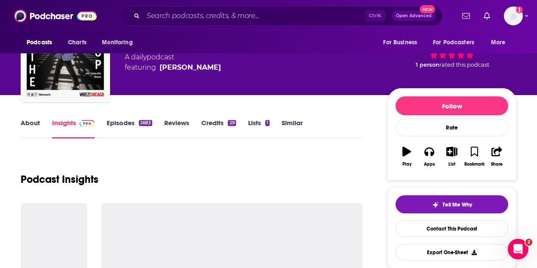
scroll to position [86, 0]
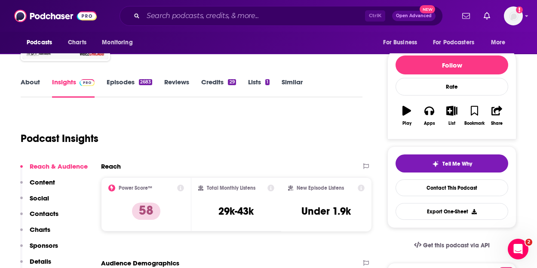
click at [32, 81] on link "About" at bounding box center [30, 88] width 19 height 20
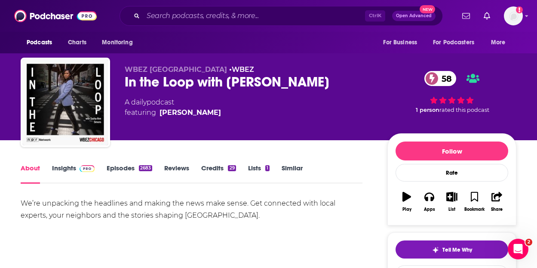
click at [270, 83] on div "In the Loop with Sasha-Ann Simons 58" at bounding box center [249, 82] width 249 height 17
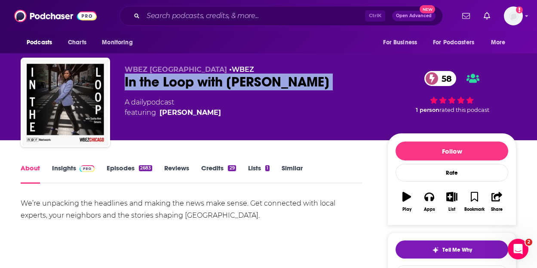
click at [270, 83] on div "In the Loop with Sasha-Ann Simons 58" at bounding box center [249, 82] width 249 height 17
copy div "In the Loop with Sasha-Ann Simons 58"
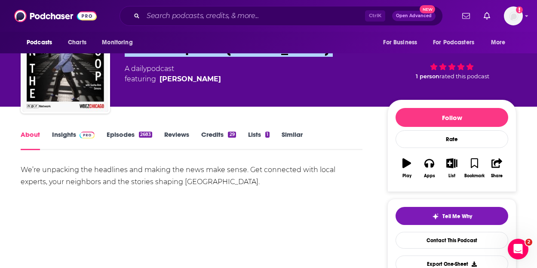
scroll to position [43, 0]
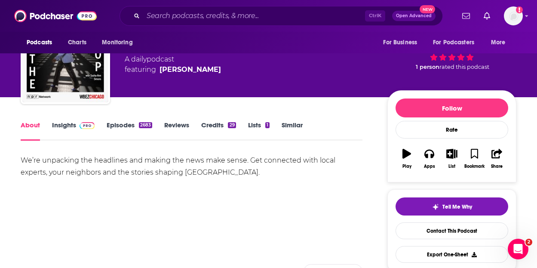
click at [69, 126] on link "Insights" at bounding box center [73, 131] width 43 height 20
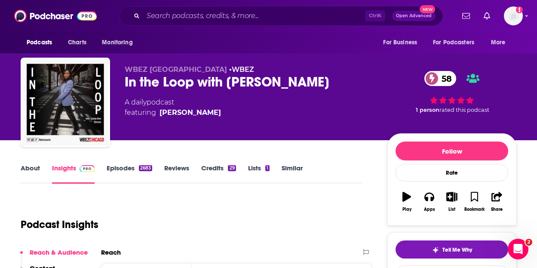
scroll to position [86, 0]
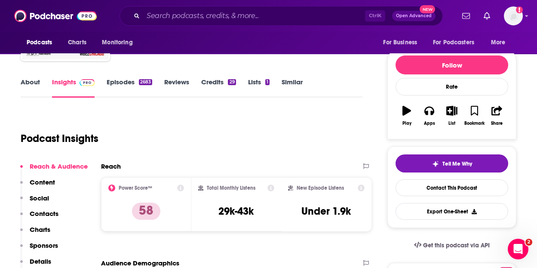
click at [25, 88] on link "About" at bounding box center [30, 88] width 19 height 20
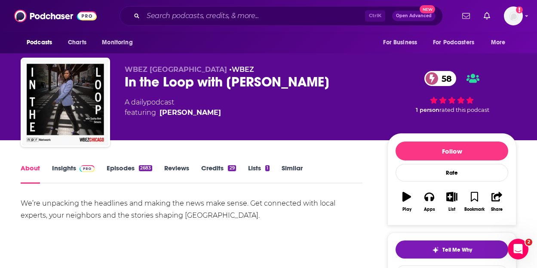
click at [108, 200] on div "We’re unpacking the headlines and making the news make sense. Get connected wit…" at bounding box center [192, 209] width 342 height 24
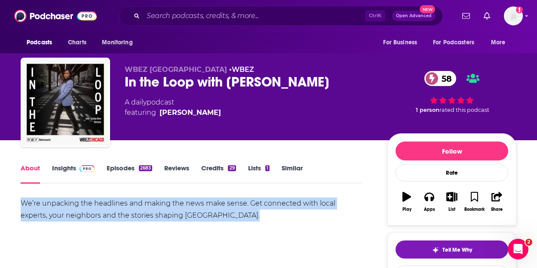
click at [108, 200] on div "We’re unpacking the headlines and making the news make sense. Get connected wit…" at bounding box center [192, 209] width 342 height 24
copy div "We’re unpacking the headlines and making the news make sense. Get connected wit…"
click at [240, 15] on input "Search podcasts, credits, & more..." at bounding box center [254, 16] width 222 height 14
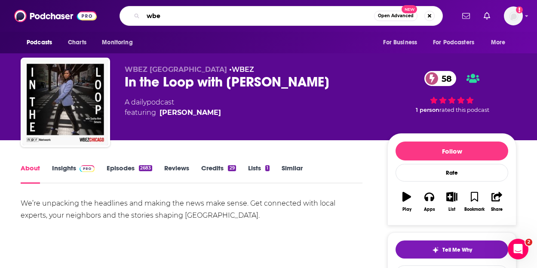
type input "wbez"
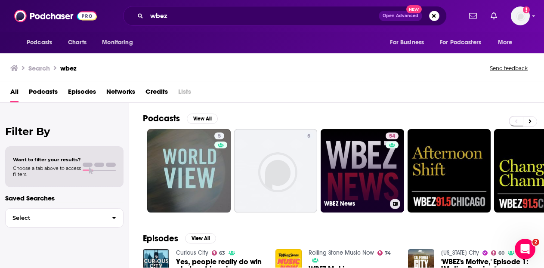
click at [359, 170] on link "54 WBEZ News" at bounding box center [361, 170] width 83 height 83
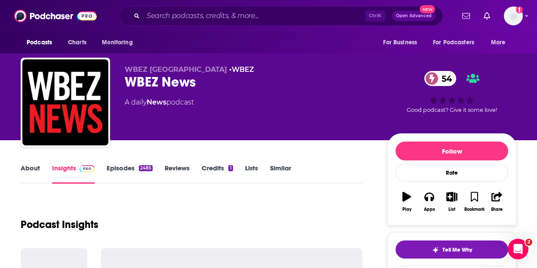
click at [36, 169] on link "About" at bounding box center [30, 174] width 19 height 20
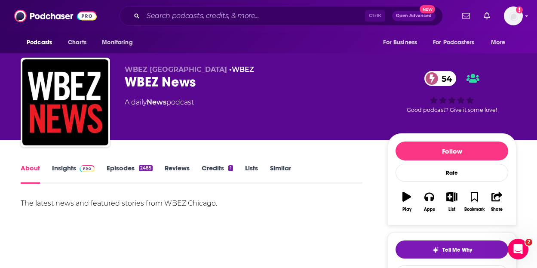
click at [68, 167] on link "Insights" at bounding box center [73, 174] width 43 height 20
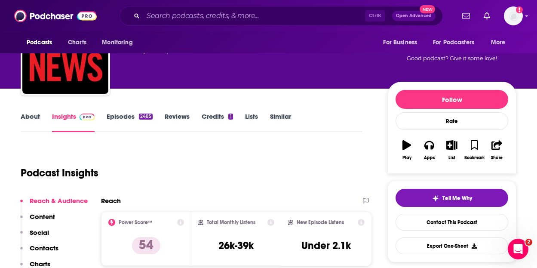
scroll to position [43, 0]
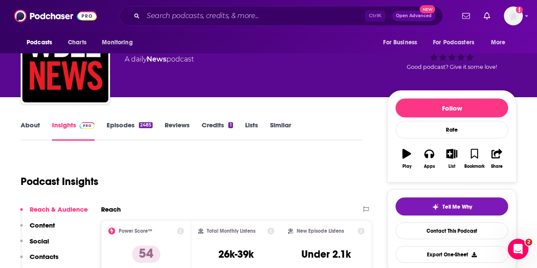
click at [114, 123] on link "Episodes 2485" at bounding box center [130, 131] width 46 height 20
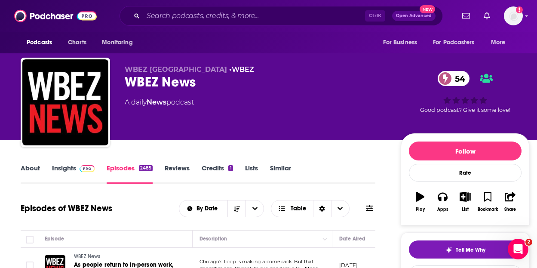
click at [30, 169] on link "About" at bounding box center [30, 174] width 19 height 20
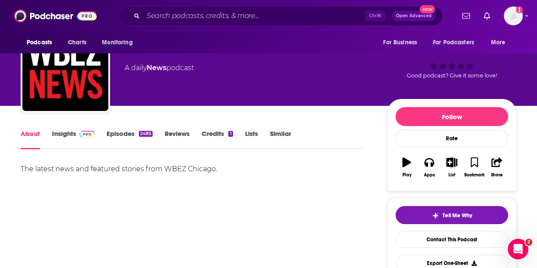
scroll to position [43, 0]
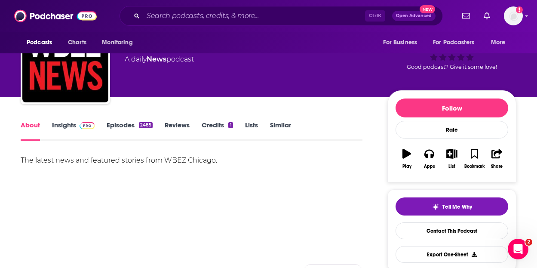
click at [78, 125] on span at bounding box center [85, 125] width 18 height 8
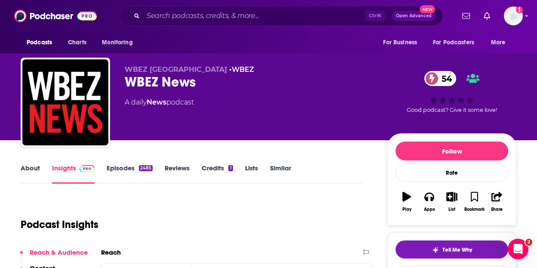
scroll to position [86, 0]
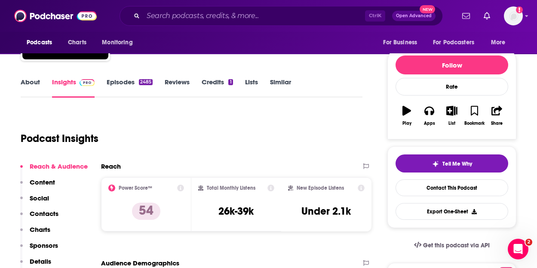
click at [31, 81] on link "About" at bounding box center [30, 88] width 19 height 20
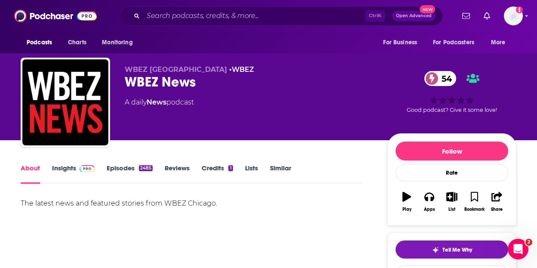
click at [111, 197] on div "The latest news and featured stories from WBEZ Chicago." at bounding box center [192, 203] width 342 height 12
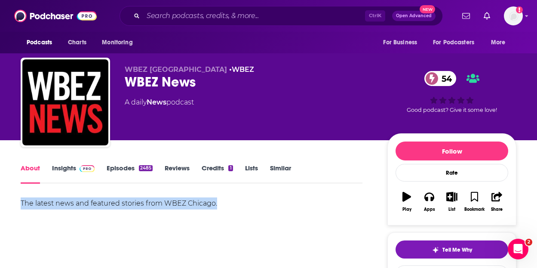
click at [111, 197] on div "The latest news and featured stories from WBEZ Chicago." at bounding box center [192, 203] width 342 height 12
copy div "The latest news and featured stories from WBEZ Chicago."
click at [303, 22] on input "Search podcasts, credits, & more..." at bounding box center [254, 16] width 222 height 14
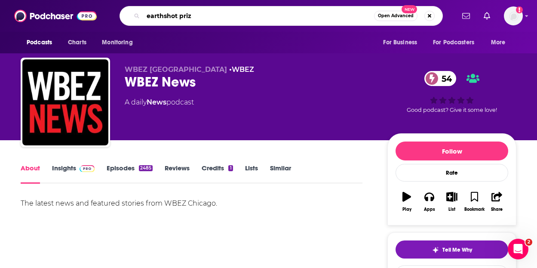
type input "earthshot prize"
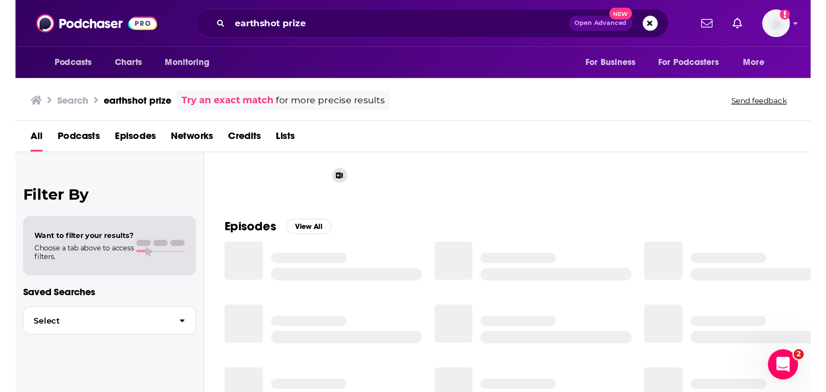
scroll to position [86, 0]
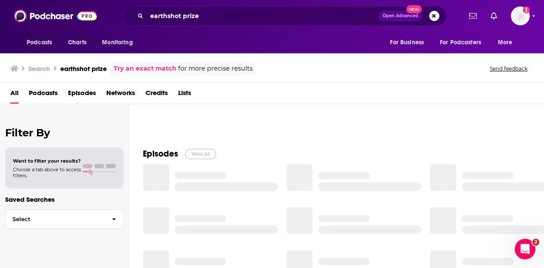
click at [213, 151] on button "View All" at bounding box center [200, 154] width 31 height 10
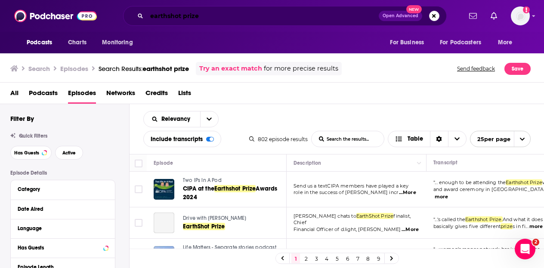
click at [343, 12] on input "earthshot prize" at bounding box center [263, 16] width 232 height 14
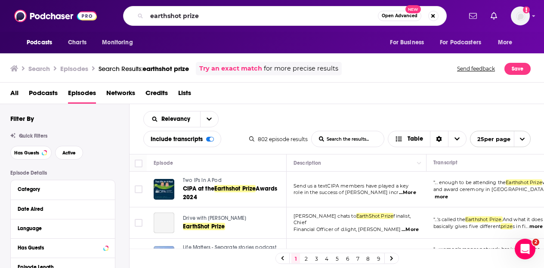
click at [404, 18] on span "Open Advanced" at bounding box center [400, 16] width 36 height 4
click at [453, 25] on div "earthshot prize Open Advanced New" at bounding box center [284, 16] width 353 height 20
click at [330, 18] on input "earthshot prize" at bounding box center [262, 16] width 231 height 14
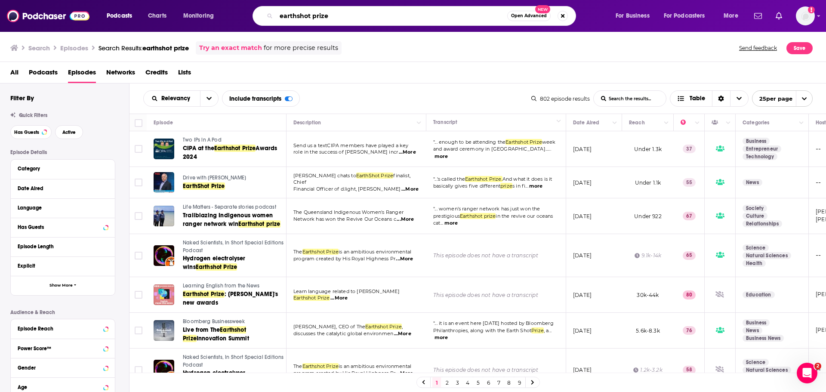
click at [347, 11] on input "earthshot prize" at bounding box center [391, 16] width 231 height 14
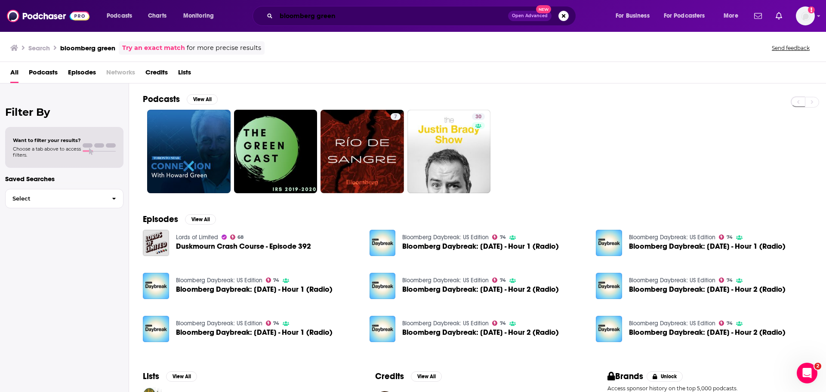
click at [324, 17] on input "bloomberg green" at bounding box center [392, 16] width 232 height 14
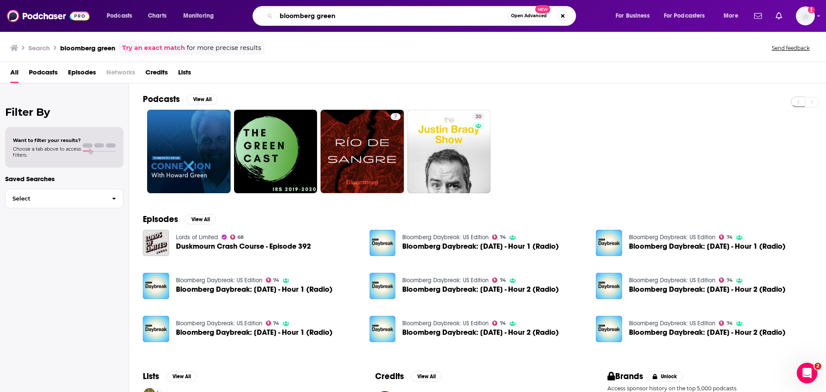
click at [324, 17] on input "bloomberg green" at bounding box center [391, 16] width 231 height 14
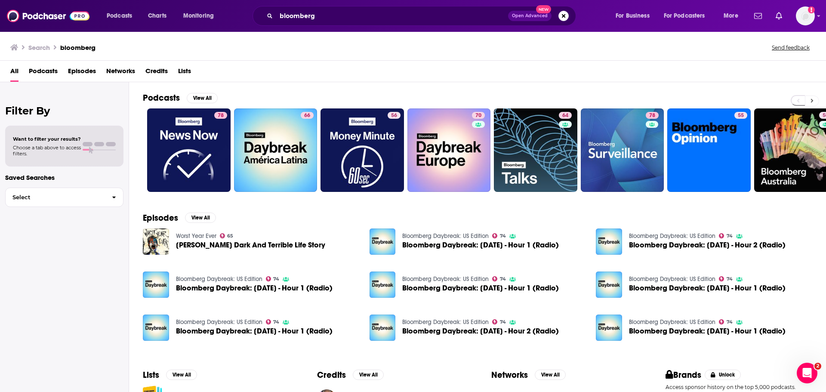
click at [544, 100] on button at bounding box center [812, 101] width 14 height 11
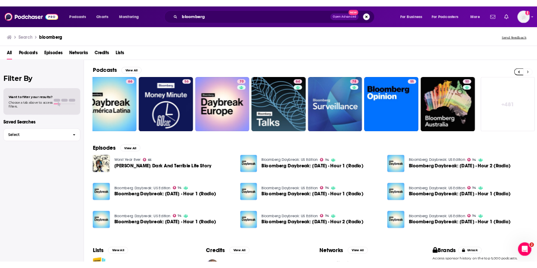
scroll to position [0, 107]
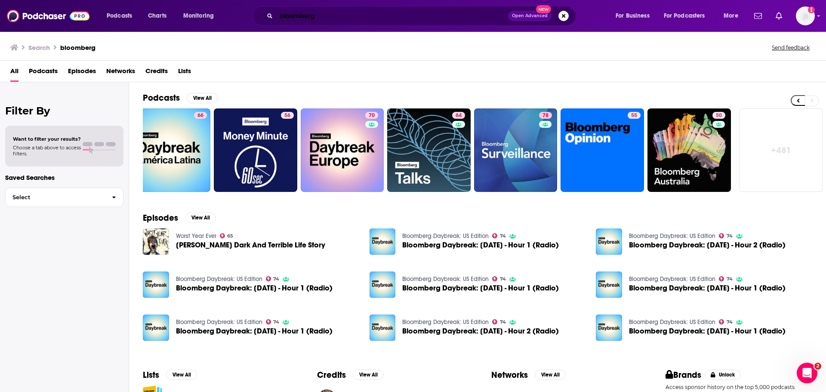
click at [354, 17] on input "bloomberg" at bounding box center [392, 16] width 232 height 14
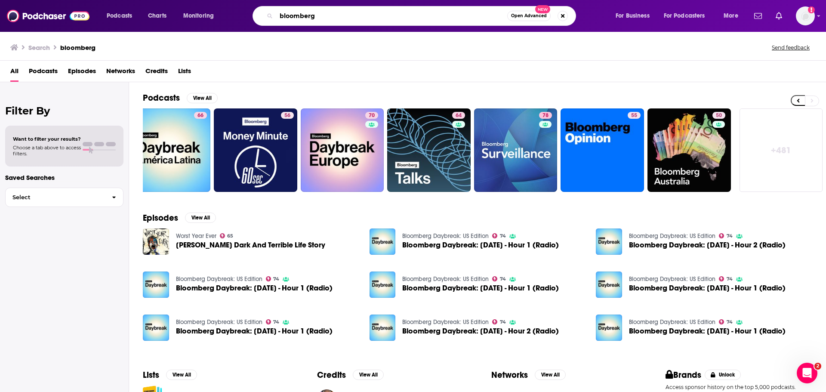
click at [354, 17] on input "bloomberg" at bounding box center [391, 16] width 231 height 14
type input "b"
type input "akshat rathi"
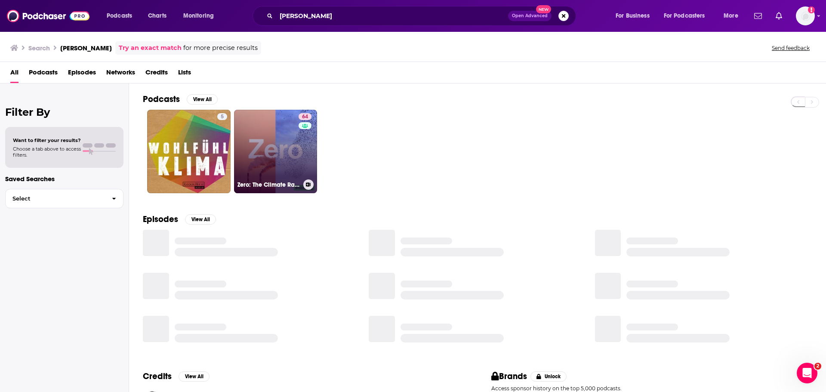
click at [274, 151] on link "64 Zero: The Climate Race" at bounding box center [275, 151] width 83 height 83
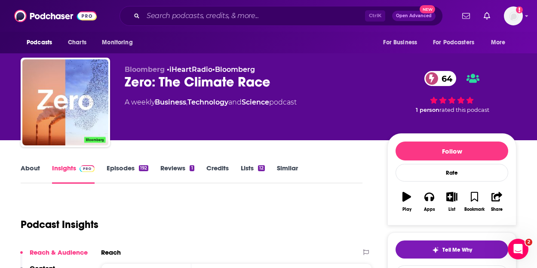
click at [40, 167] on div "About" at bounding box center [36, 174] width 31 height 20
click at [34, 171] on link "About" at bounding box center [30, 174] width 19 height 20
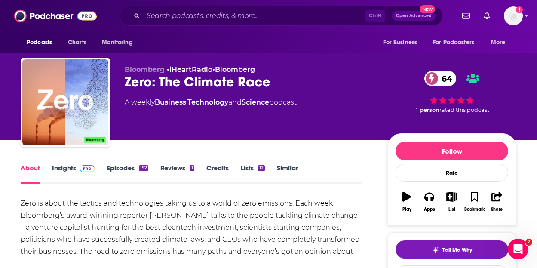
click at [196, 219] on div "Zero is about the tactics and technologies taking us to a world of zero emissio…" at bounding box center [192, 233] width 342 height 72
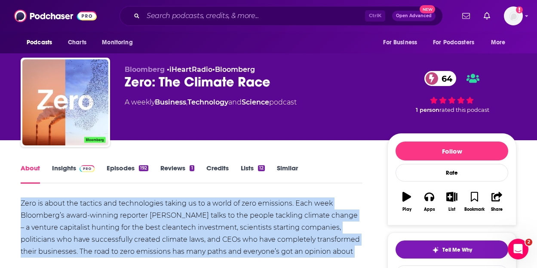
copy div "Zero is about the tactics and technologies taking us to a world of zero emissio…"
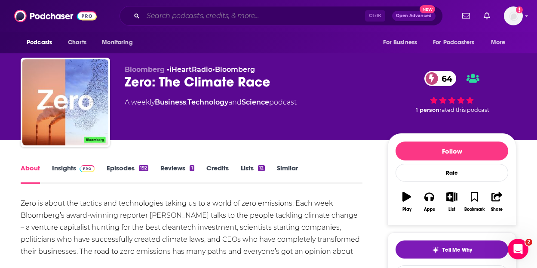
click at [261, 11] on input "Search podcasts, credits, & more..." at bounding box center [254, 16] width 222 height 14
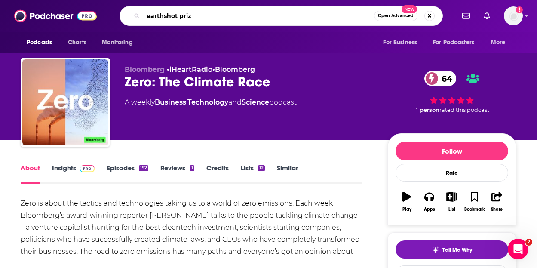
type input "earthshot prize"
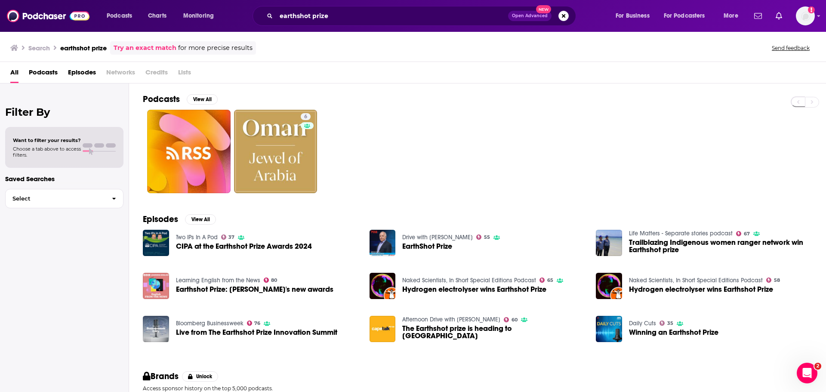
click at [536, 136] on div "6" at bounding box center [484, 151] width 683 height 83
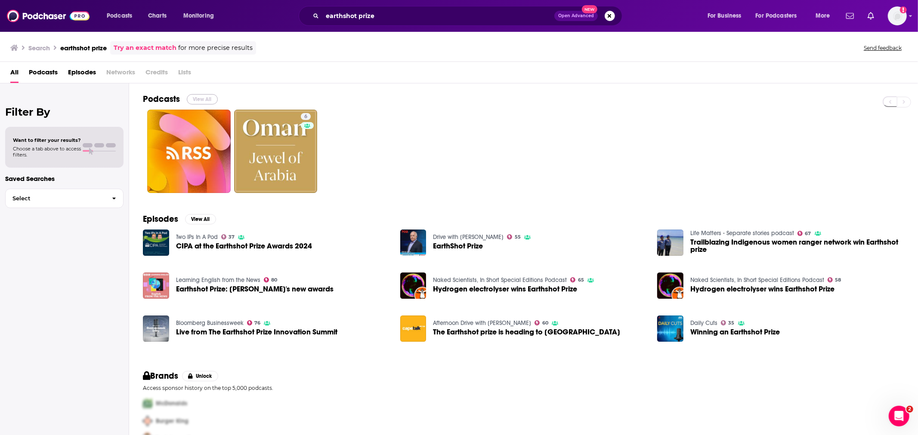
click at [193, 99] on button "View All" at bounding box center [202, 99] width 31 height 10
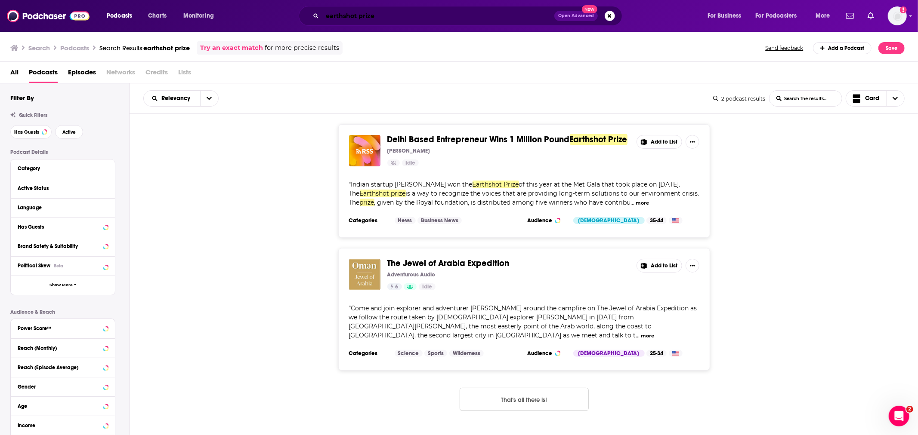
click at [360, 15] on input "earthshot prize" at bounding box center [438, 16] width 232 height 14
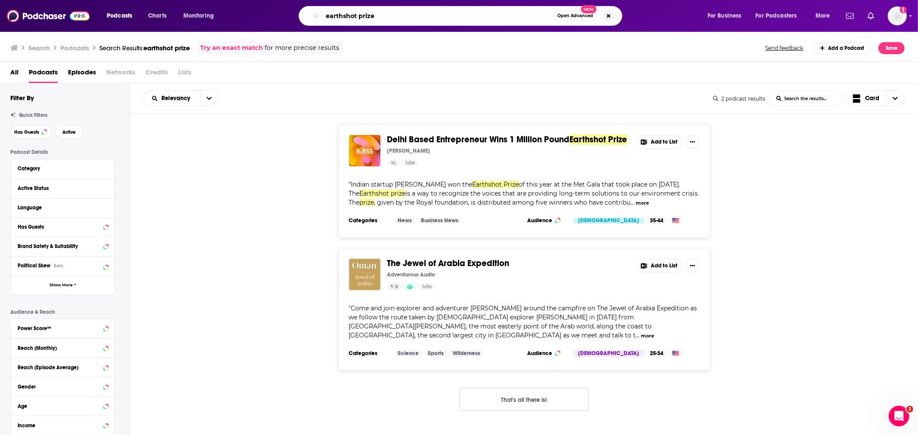
click at [360, 15] on input "earthshot prize" at bounding box center [437, 16] width 231 height 14
click at [243, 45] on link "Try an exact match" at bounding box center [231, 48] width 63 height 10
click at [330, 17] on input "earthshot prize" at bounding box center [437, 16] width 231 height 14
type input "Earthshot Prize"
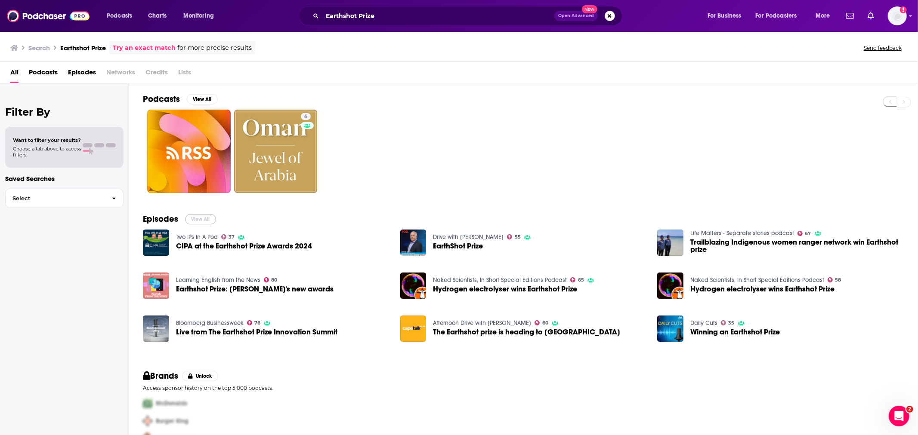
click at [196, 222] on button "View All" at bounding box center [200, 219] width 31 height 10
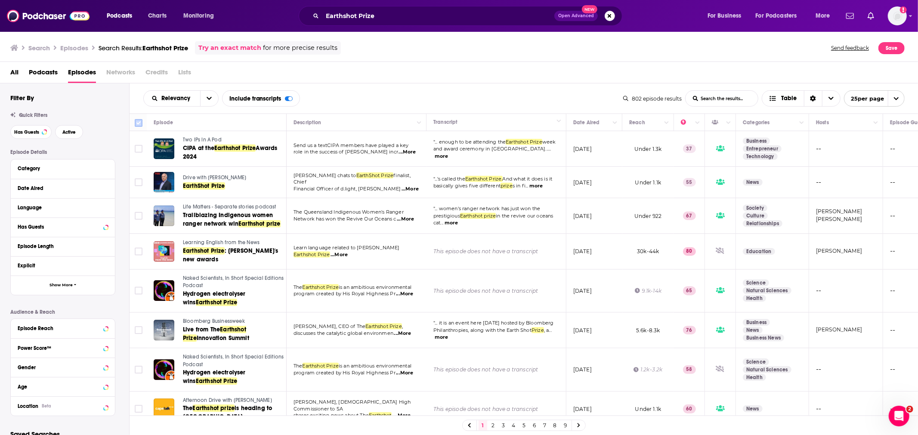
click at [143, 125] on icon at bounding box center [138, 123] width 10 height 10
click at [140, 123] on input "Toggle select all" at bounding box center [139, 123] width 8 height 8
checkbox input "true"
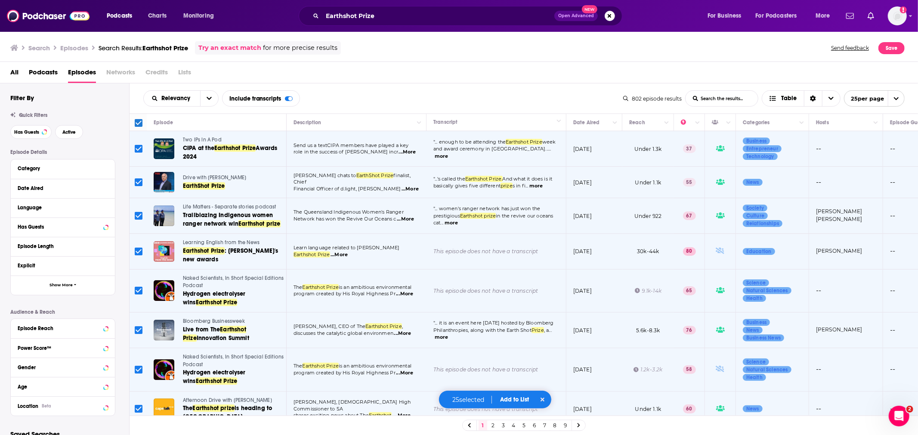
click at [515, 271] on span "Add to List" at bounding box center [514, 399] width 29 height 7
click at [509, 271] on button "Add Podcasts" at bounding box center [509, 384] width 46 height 16
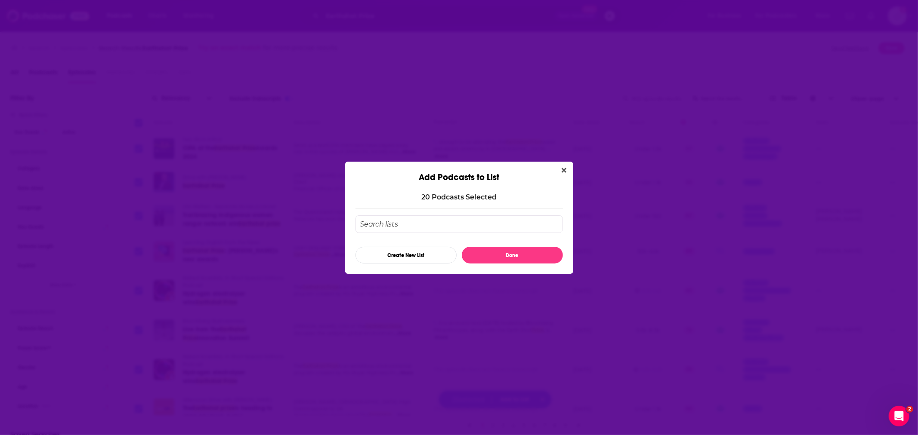
click at [444, 227] on input "Add Podcast To List" at bounding box center [458, 225] width 207 height 18
type input "ES prize"
click at [512, 253] on button "Done" at bounding box center [512, 255] width 101 height 17
checkbox input "false"
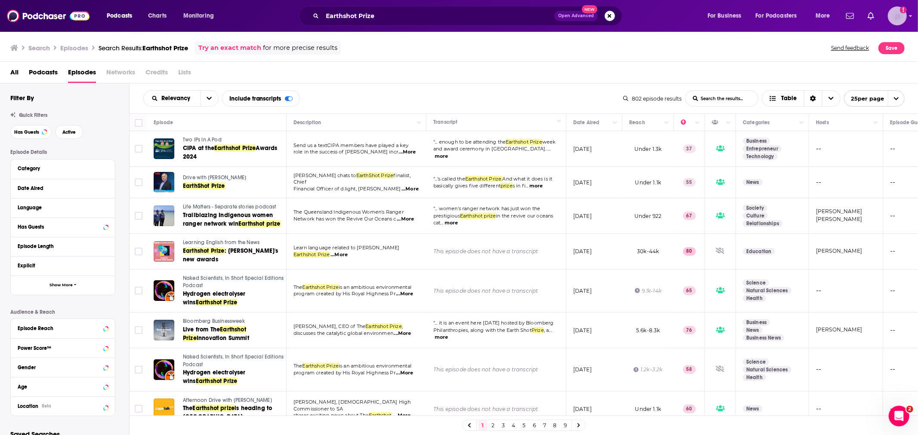
click at [544, 13] on icon "Add a profile image" at bounding box center [903, 9] width 7 height 7
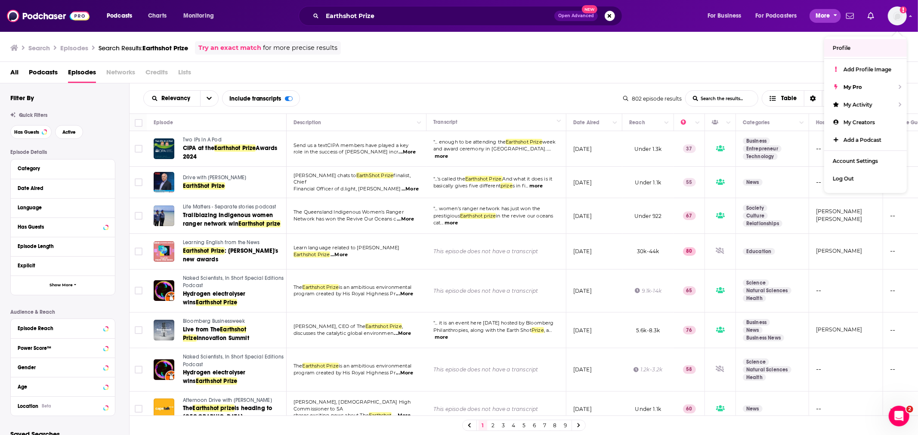
click at [544, 18] on span "More" at bounding box center [822, 16] width 15 height 12
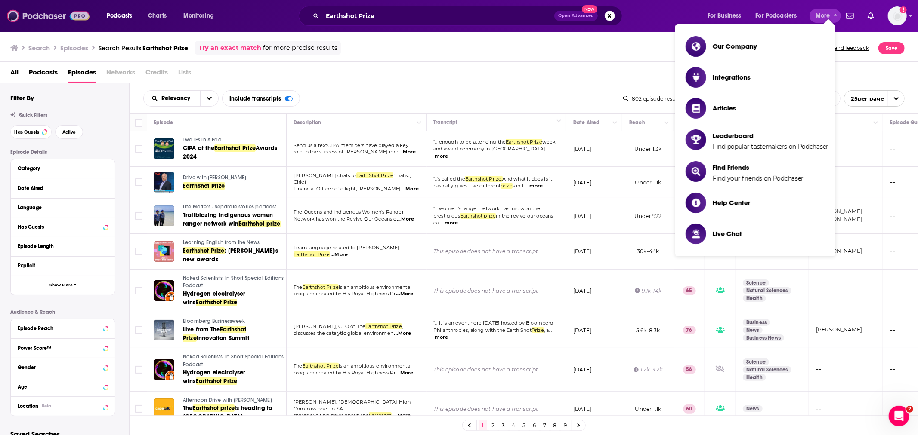
click at [60, 14] on img at bounding box center [48, 16] width 83 height 16
type input ""earthshot prize""
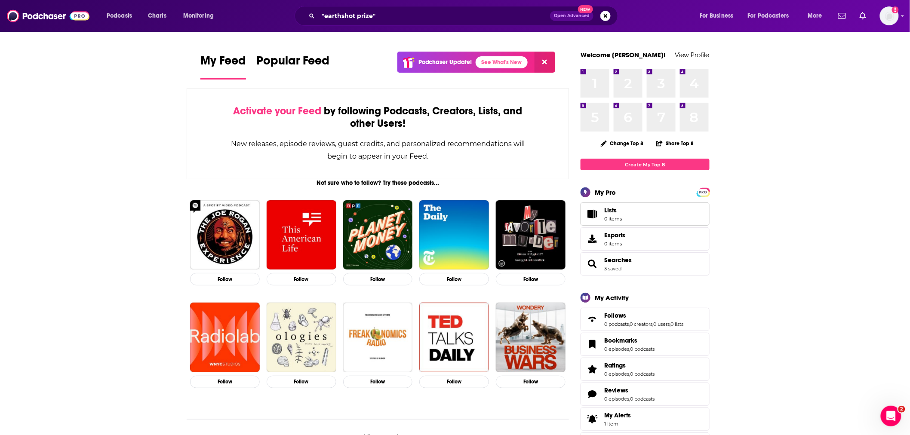
click at [544, 211] on link "Lists 0 items" at bounding box center [645, 214] width 129 height 23
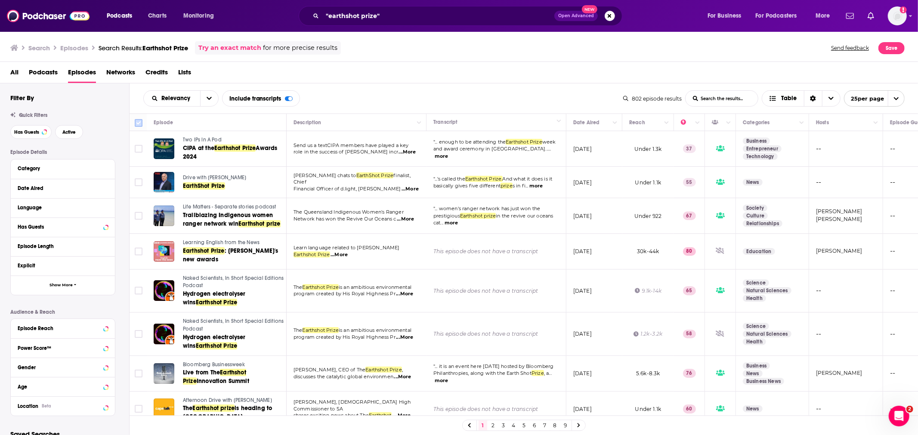
click at [141, 119] on input "Toggle select all" at bounding box center [139, 123] width 8 height 8
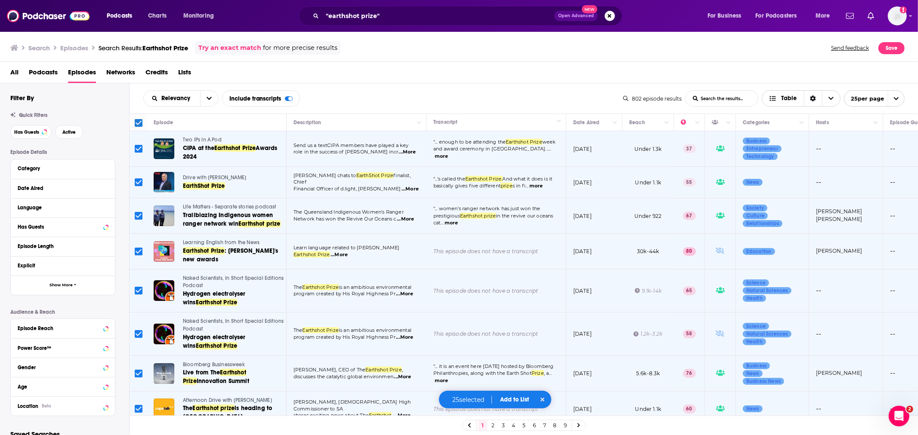
click at [544, 97] on icon "Choose View" at bounding box center [830, 98] width 5 height 3
click at [544, 99] on span "Table" at bounding box center [788, 99] width 15 height 6
click at [544, 98] on span "25 per page" at bounding box center [864, 98] width 40 height 13
click at [544, 129] on button "50 per page" at bounding box center [874, 128] width 60 height 13
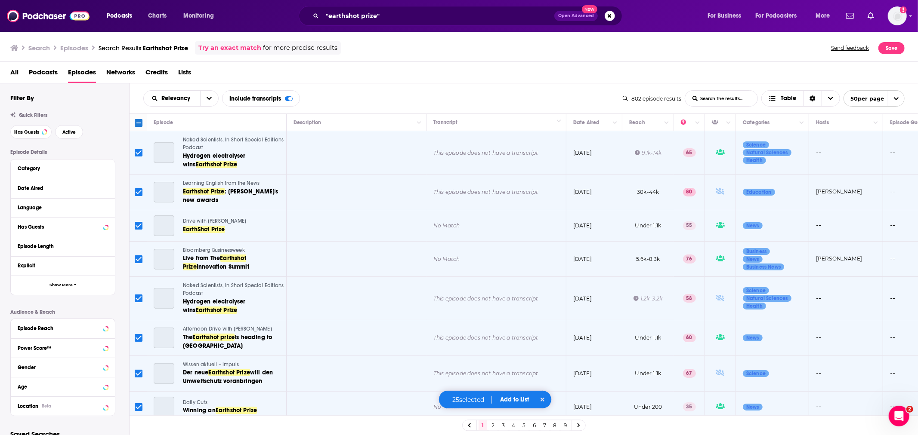
checkbox input "false"
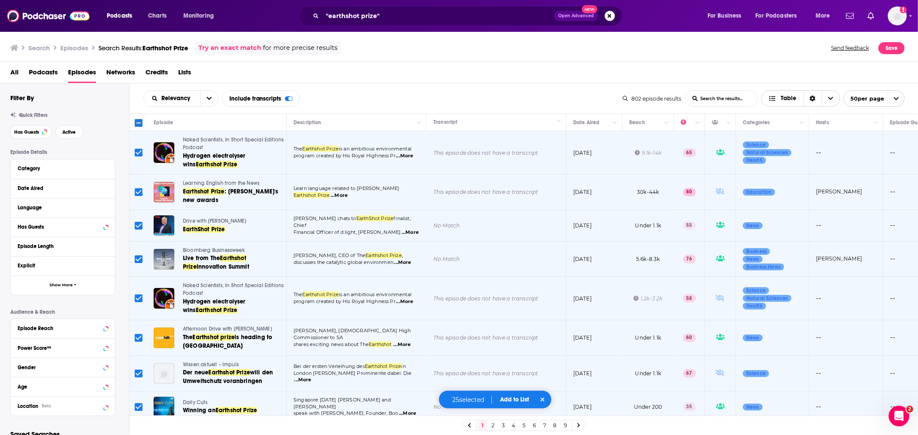
click at [544, 99] on div "Sort Direction" at bounding box center [812, 98] width 18 height 15
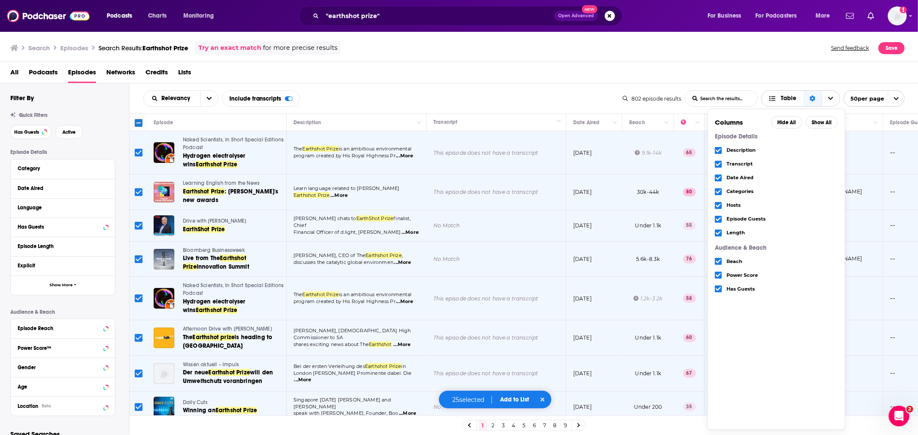
click at [544, 98] on span "Choose View" at bounding box center [830, 98] width 18 height 15
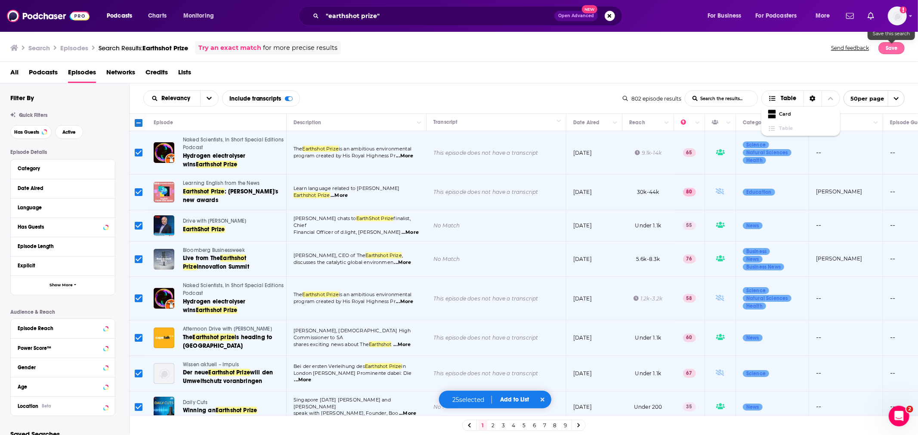
click at [544, 49] on button "Save" at bounding box center [891, 48] width 26 height 12
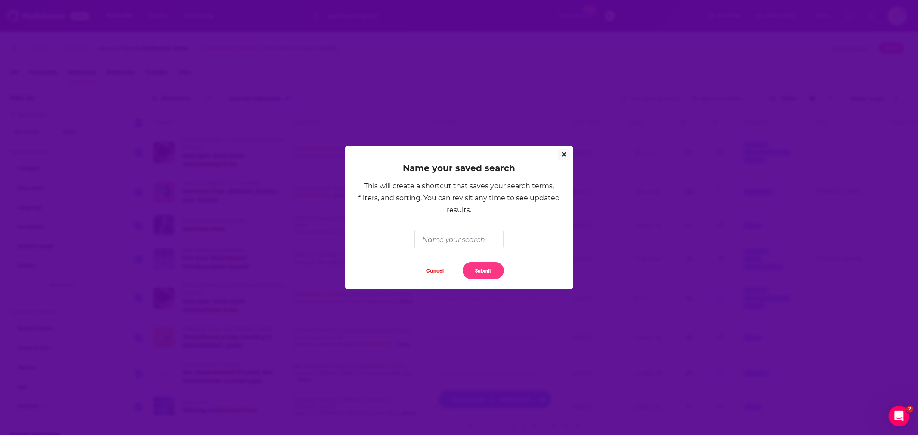
click at [544, 150] on button "Close" at bounding box center [564, 154] width 12 height 11
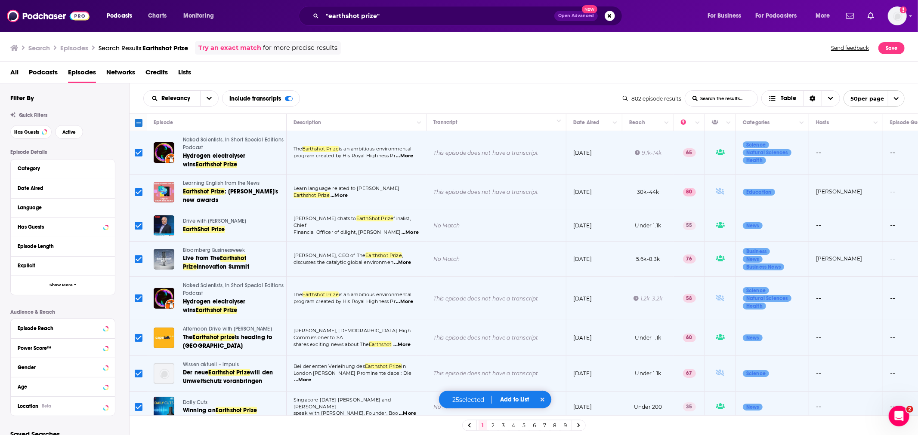
drag, startPoint x: 252, startPoint y: 141, endPoint x: 143, endPoint y: 136, distance: 109.0
click at [143, 136] on td at bounding box center [137, 152] width 17 height 43
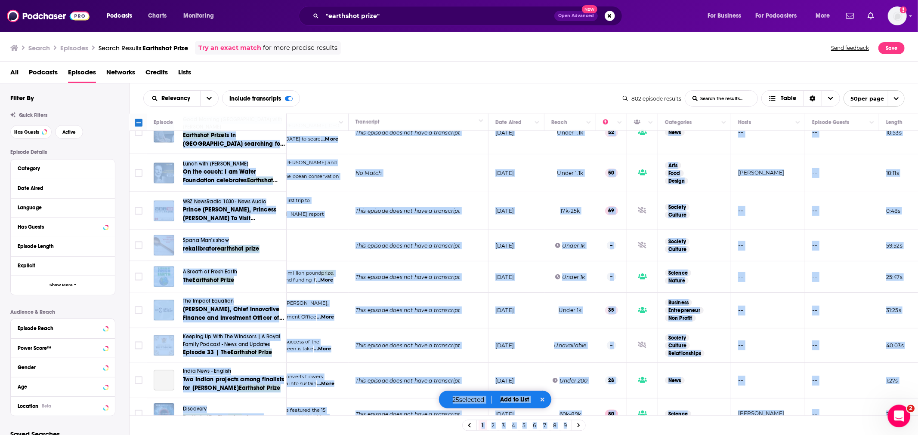
scroll to position [1478, 151]
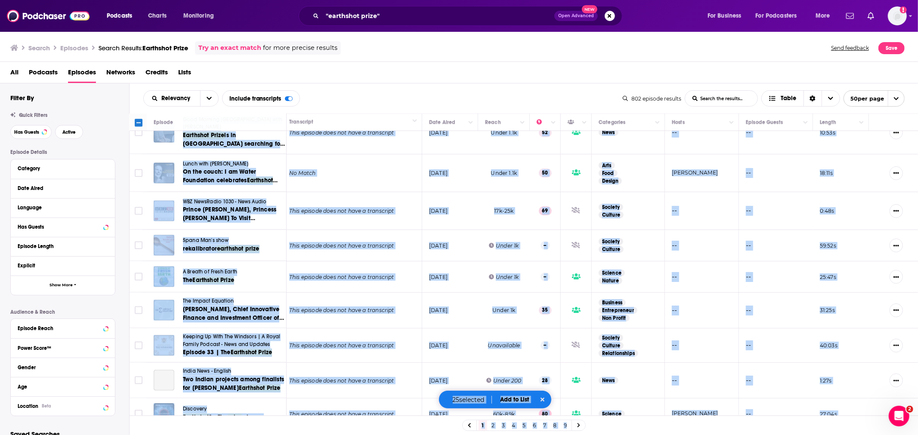
drag, startPoint x: 141, startPoint y: 136, endPoint x: 858, endPoint y: 380, distance: 757.7
click at [544, 271] on div "Episode Description Transcript Date Aired Reach Categories Hosts Episode Guests…" at bounding box center [523, 266] width 789 height 304
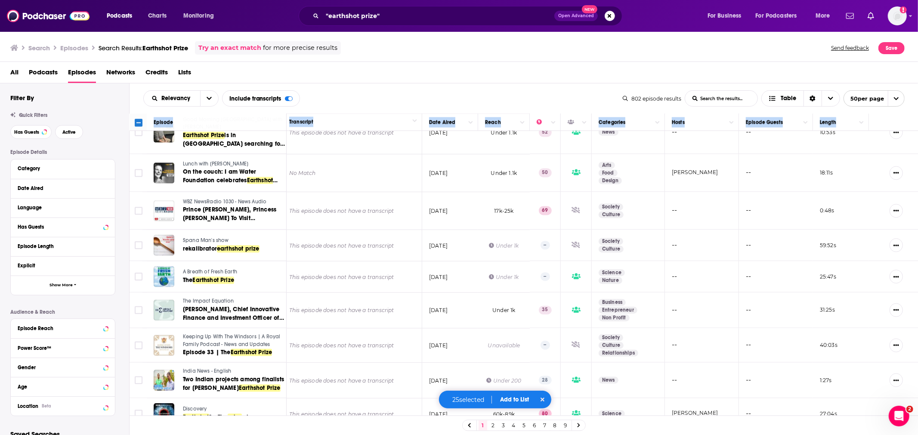
copy thead "Episode Description Transcript Date Aired Reach Categories Hosts Episode Guests…"
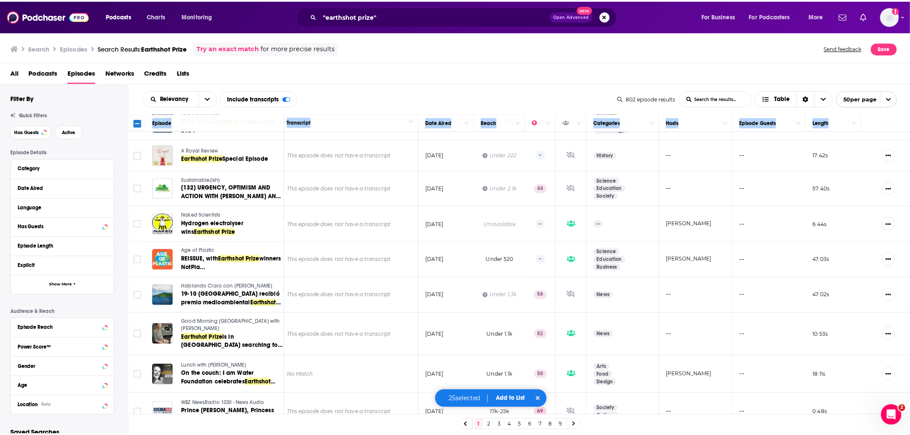
scroll to position [1192, 151]
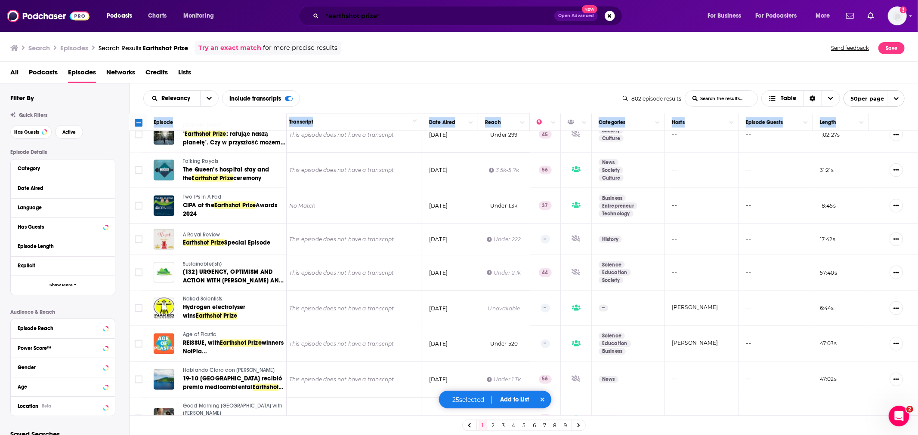
drag, startPoint x: 360, startPoint y: 16, endPoint x: 366, endPoint y: 14, distance: 6.4
click at [360, 16] on input ""earthshot prize"" at bounding box center [438, 16] width 232 height 14
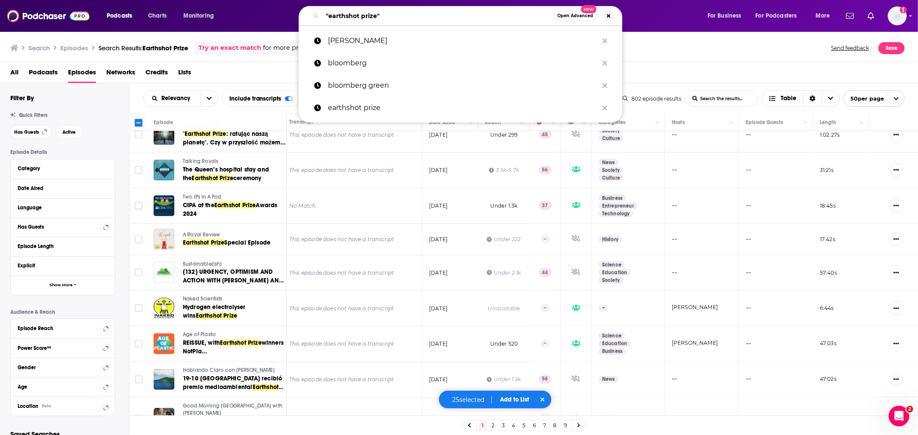
click at [366, 14] on input ""earthshot prize"" at bounding box center [437, 16] width 231 height 14
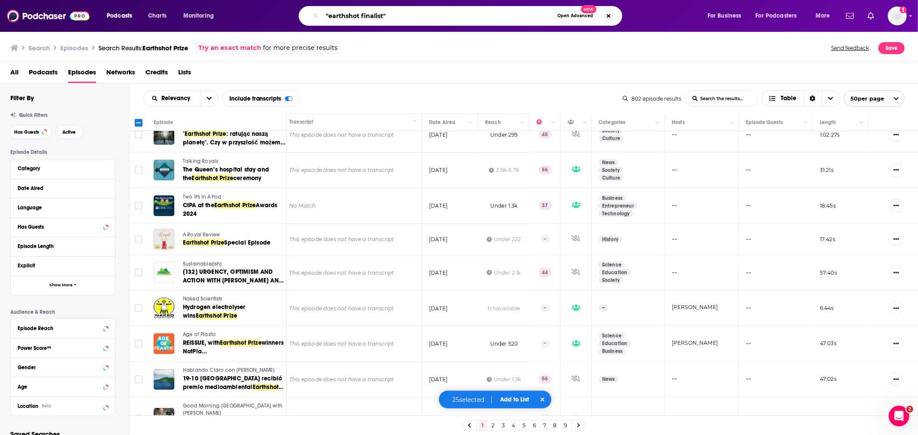
type input ""earthshot finalist""
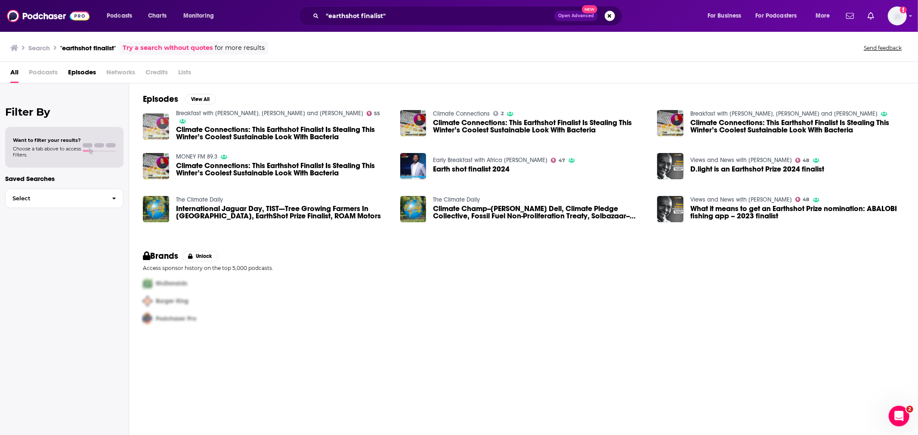
click at [162, 115] on img "Climate Connections: This Earthshot Finalist Is Stealing This Winter’s Coolest …" at bounding box center [156, 127] width 26 height 26
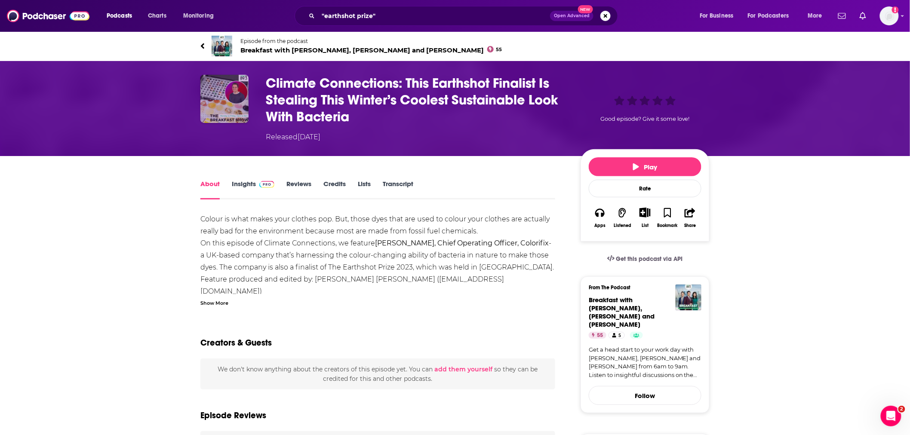
click at [225, 100] on img "Climate Connections: This Earthshot Finalist Is Stealing This Winter’s Coolest …" at bounding box center [224, 99] width 48 height 48
click at [209, 183] on link "About" at bounding box center [209, 190] width 19 height 20
click at [229, 97] on img "Climate Connections: This Earthshot Finalist Is Stealing This Winter’s Coolest …" at bounding box center [224, 99] width 48 height 48
click at [337, 11] on input ""earthshot prize"" at bounding box center [434, 16] width 232 height 14
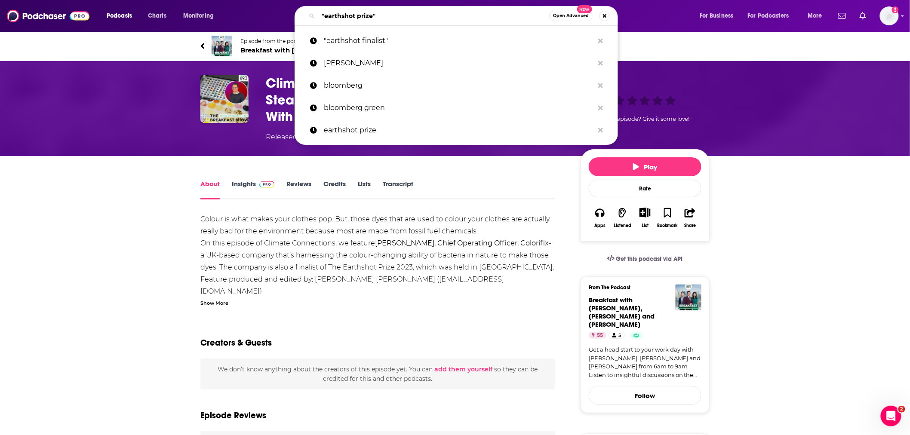
click at [337, 11] on input ""earthshot prize"" at bounding box center [433, 16] width 231 height 14
click at [544, 18] on button "Search podcasts, credits, & more..." at bounding box center [605, 16] width 10 height 10
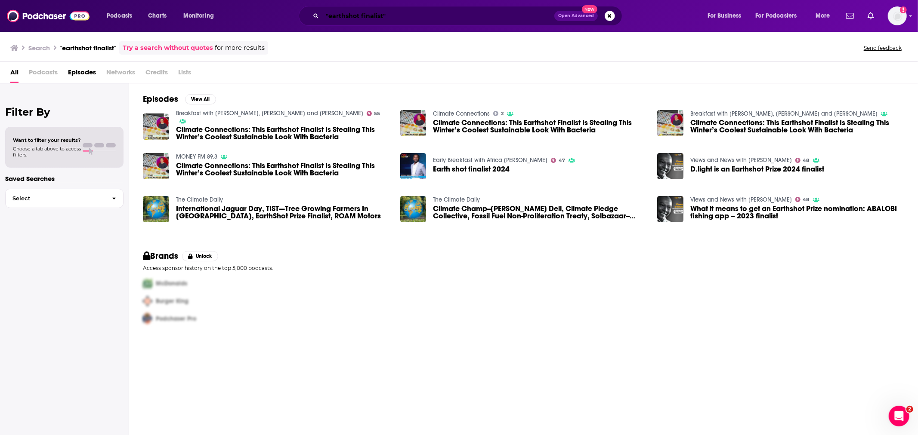
click at [351, 12] on input ""earthshot finalist"" at bounding box center [438, 16] width 232 height 14
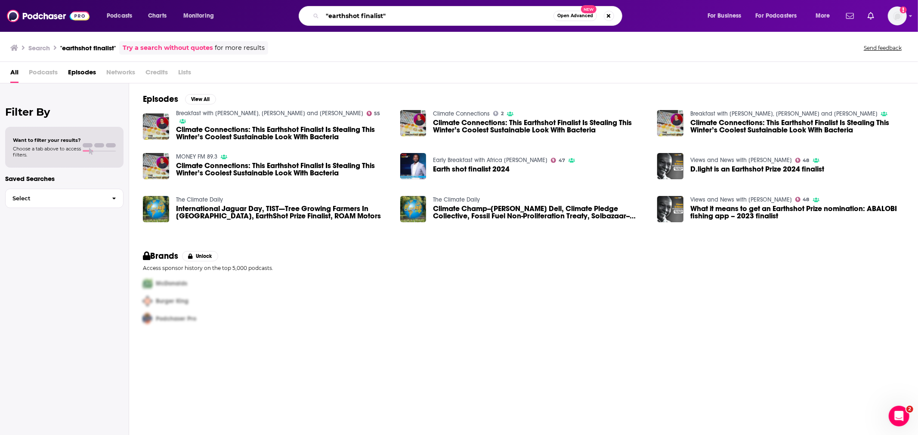
click at [351, 12] on input ""earthshot finalist"" at bounding box center [437, 16] width 231 height 14
type input "climate daily"
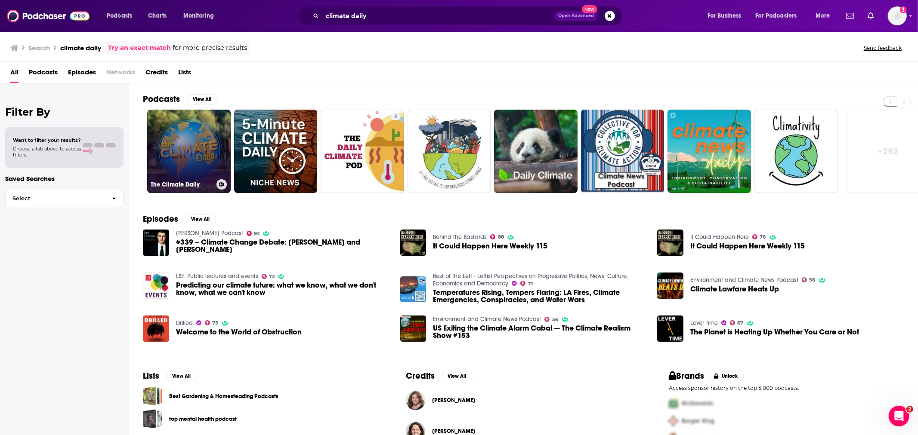
click at [188, 140] on link "The Climate Daily" at bounding box center [188, 151] width 83 height 83
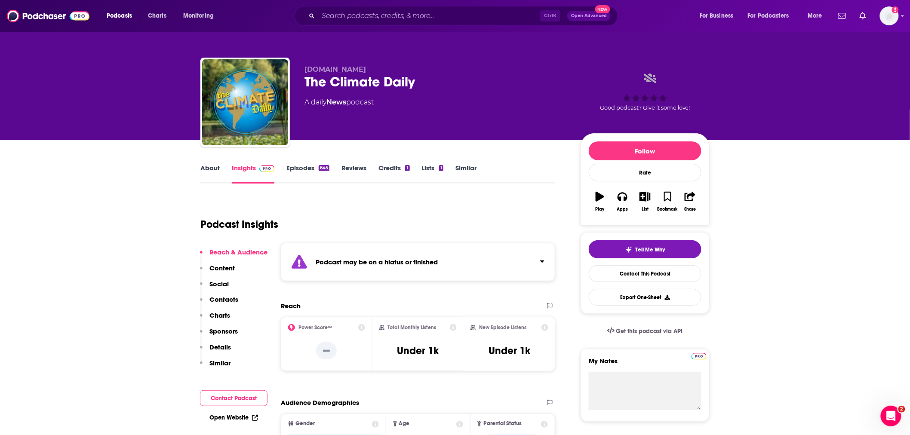
click at [209, 166] on link "About" at bounding box center [209, 174] width 19 height 20
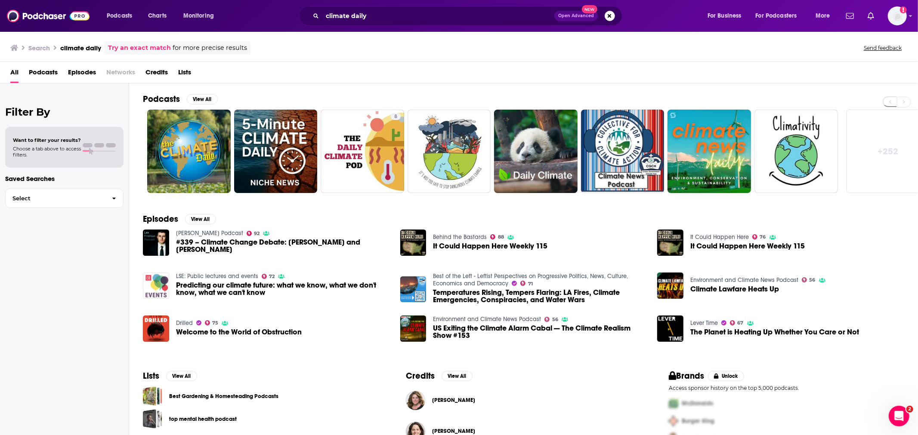
click at [157, 271] on img "Predicting our climate future: what we know, what we don't know, what we can't …" at bounding box center [156, 286] width 26 height 26
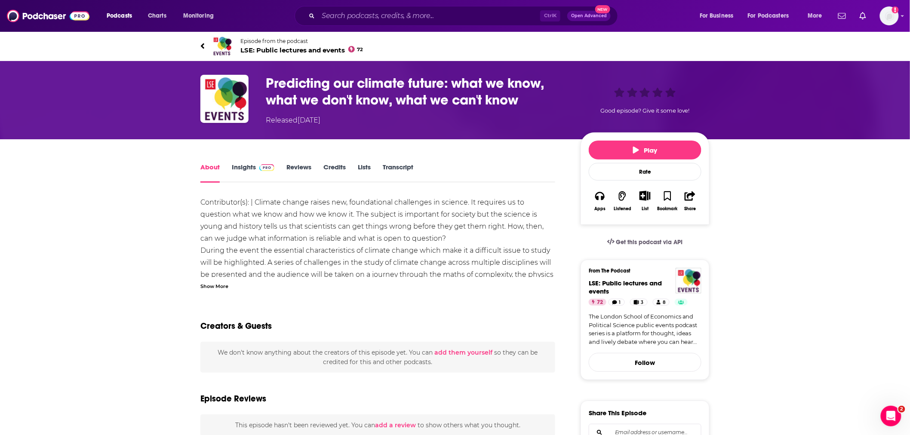
click at [243, 165] on link "Insights" at bounding box center [253, 173] width 43 height 20
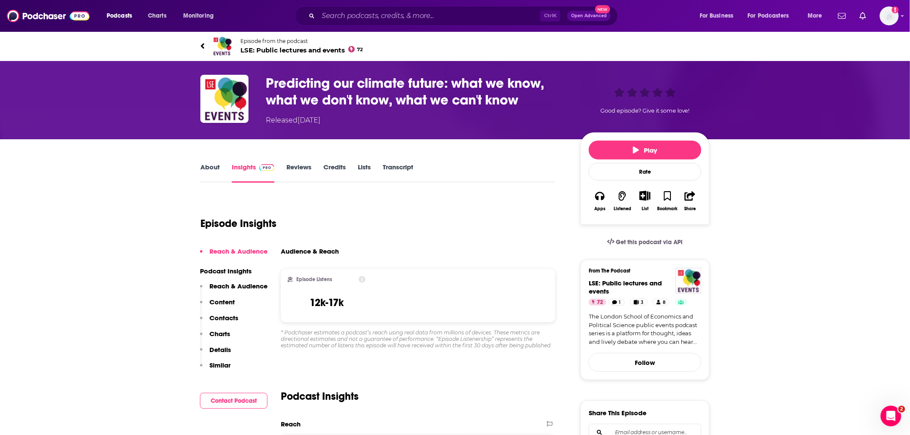
click at [214, 166] on link "About" at bounding box center [209, 173] width 19 height 20
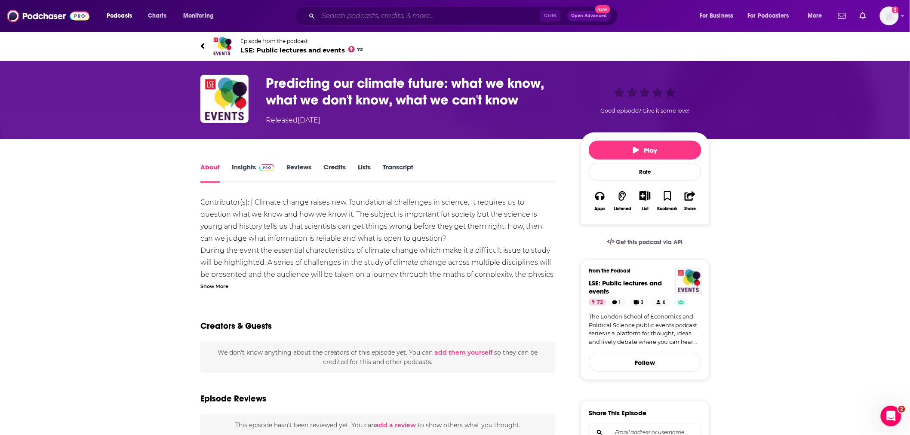
click at [366, 18] on input "Search podcasts, credits, & more..." at bounding box center [429, 16] width 222 height 14
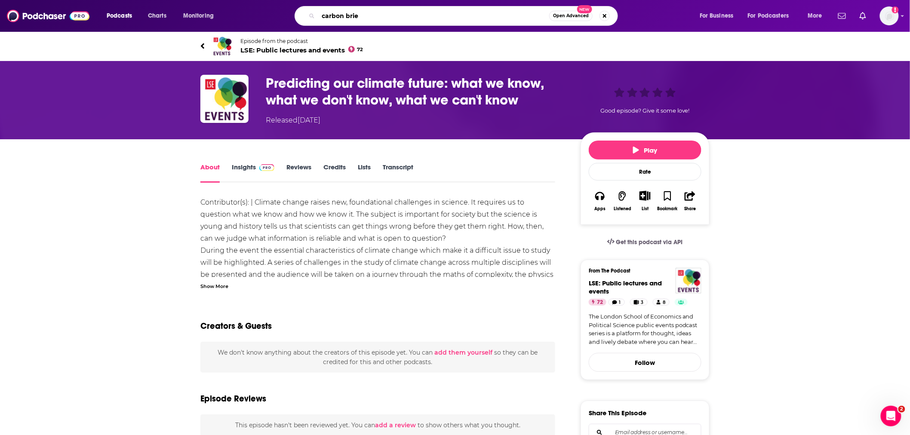
type input "carbon brief"
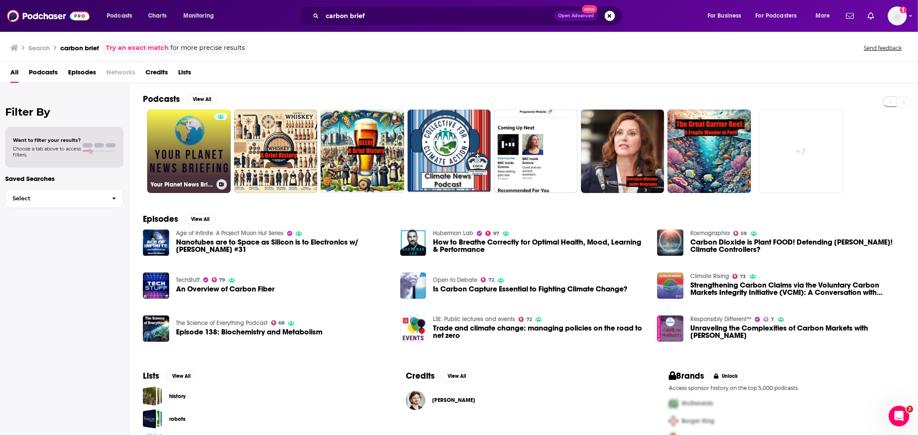
click at [193, 155] on link "Your Planet News Briefing" at bounding box center [188, 151] width 83 height 83
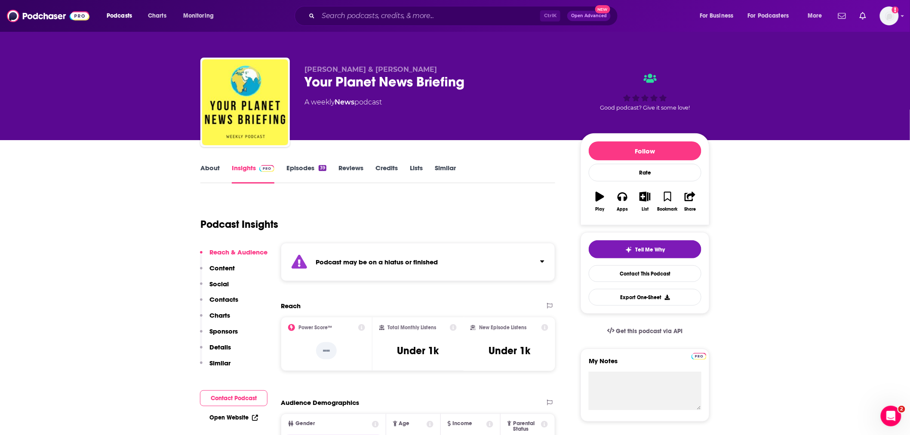
click at [208, 164] on link "About" at bounding box center [209, 174] width 19 height 20
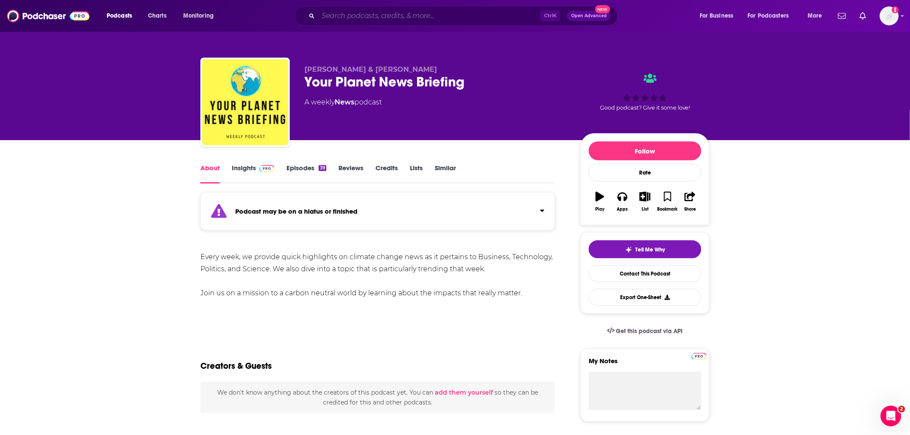
click at [364, 17] on input "Search podcasts, credits, & more..." at bounding box center [429, 16] width 222 height 14
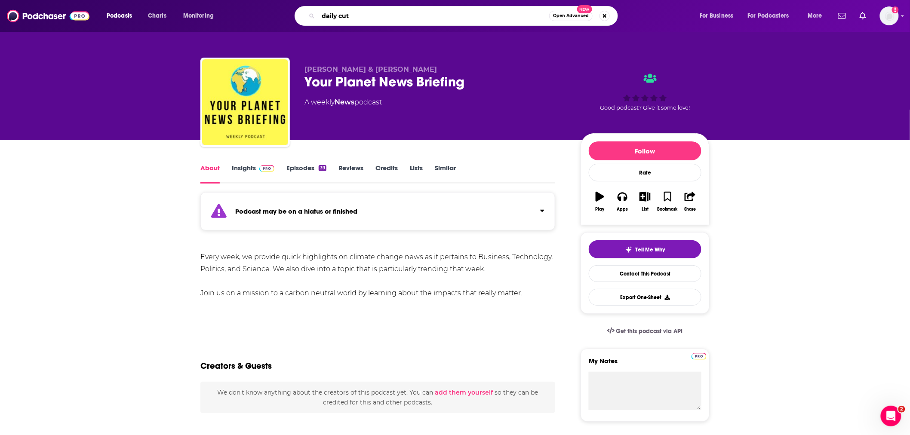
type input "daily cuts"
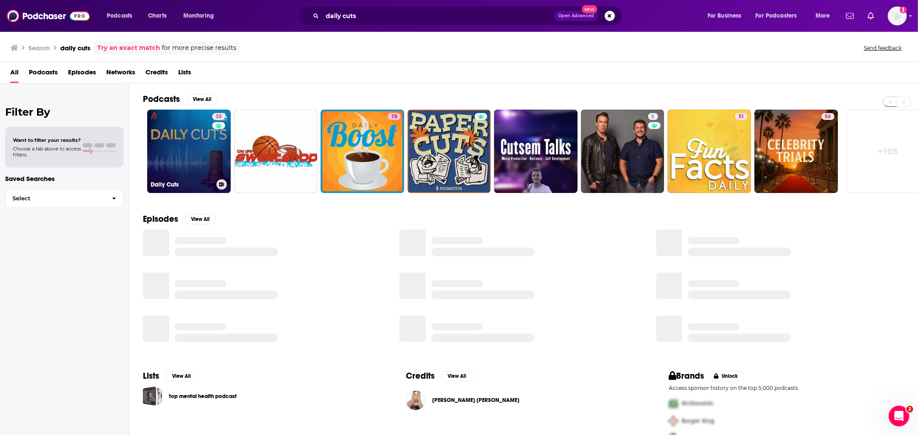
click at [191, 153] on link "35 Daily Cuts" at bounding box center [188, 151] width 83 height 83
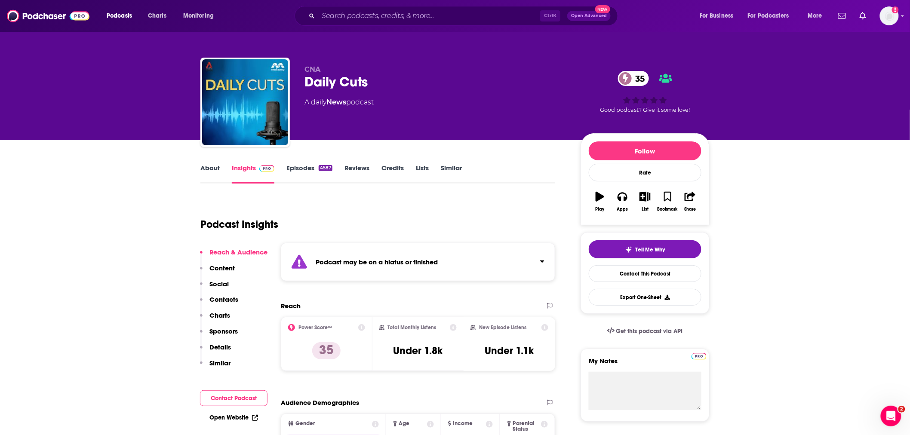
click at [216, 164] on link "About" at bounding box center [209, 174] width 19 height 20
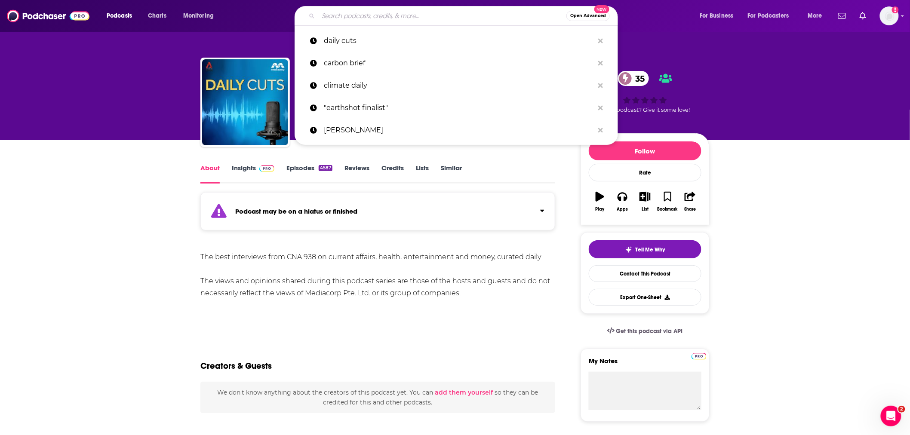
click at [336, 13] on input "Search podcasts, credits, & more..." at bounding box center [442, 16] width 248 height 14
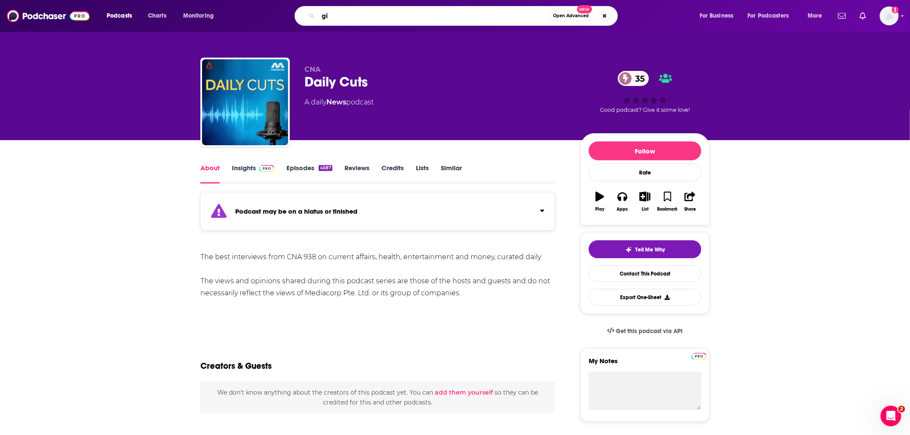
type input "g"
type input "going green"
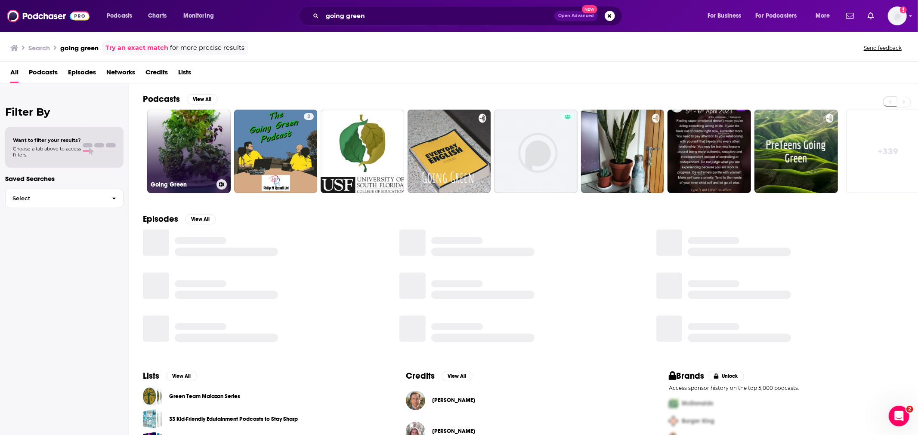
click at [213, 146] on link "Going Green" at bounding box center [188, 151] width 83 height 83
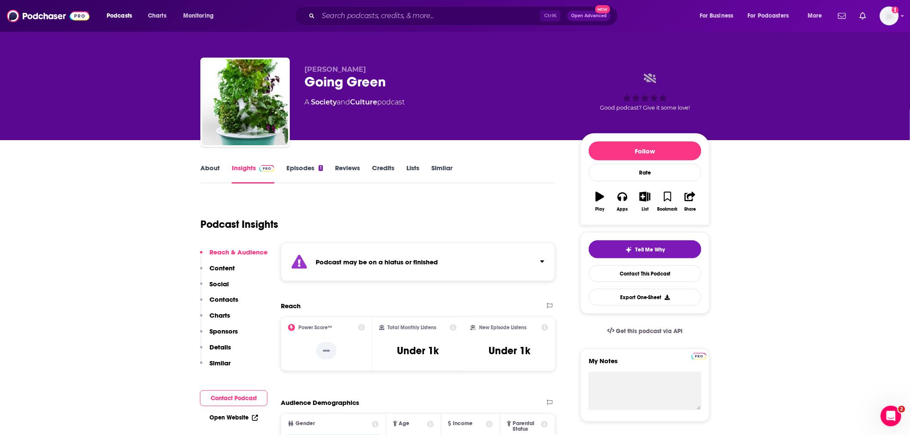
click at [216, 169] on link "About" at bounding box center [209, 174] width 19 height 20
